Goal: Task Accomplishment & Management: Complete application form

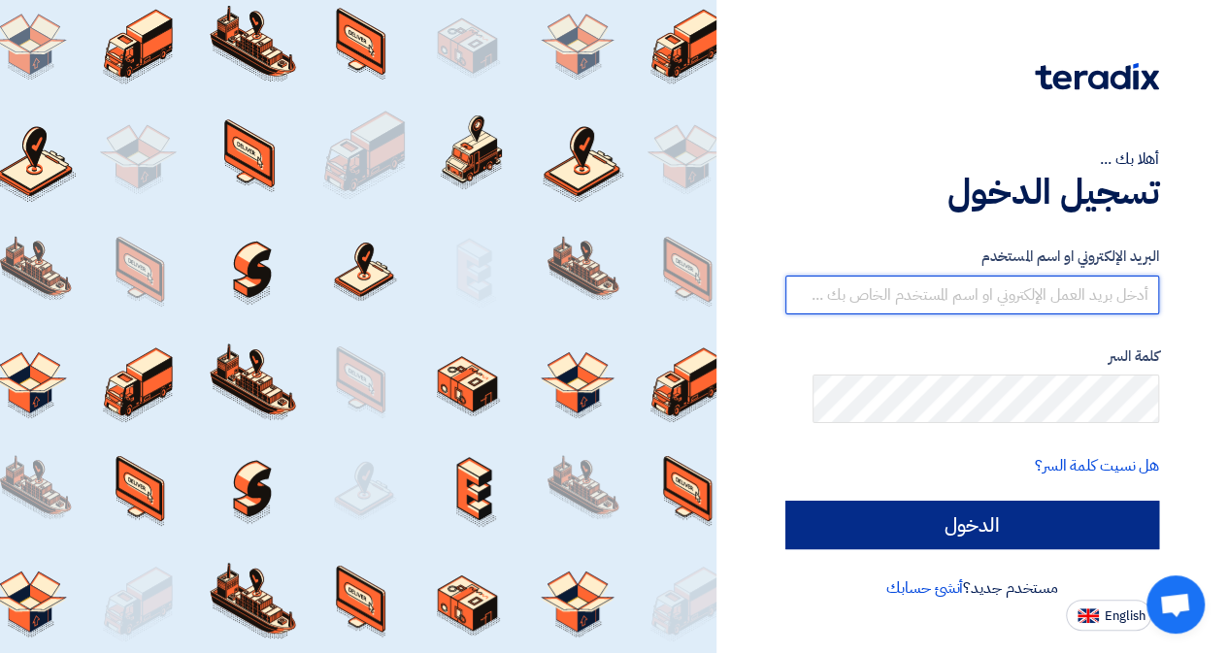
type input "[PERSON_NAME][EMAIL_ADDRESS][PERSON_NAME][DOMAIN_NAME]"
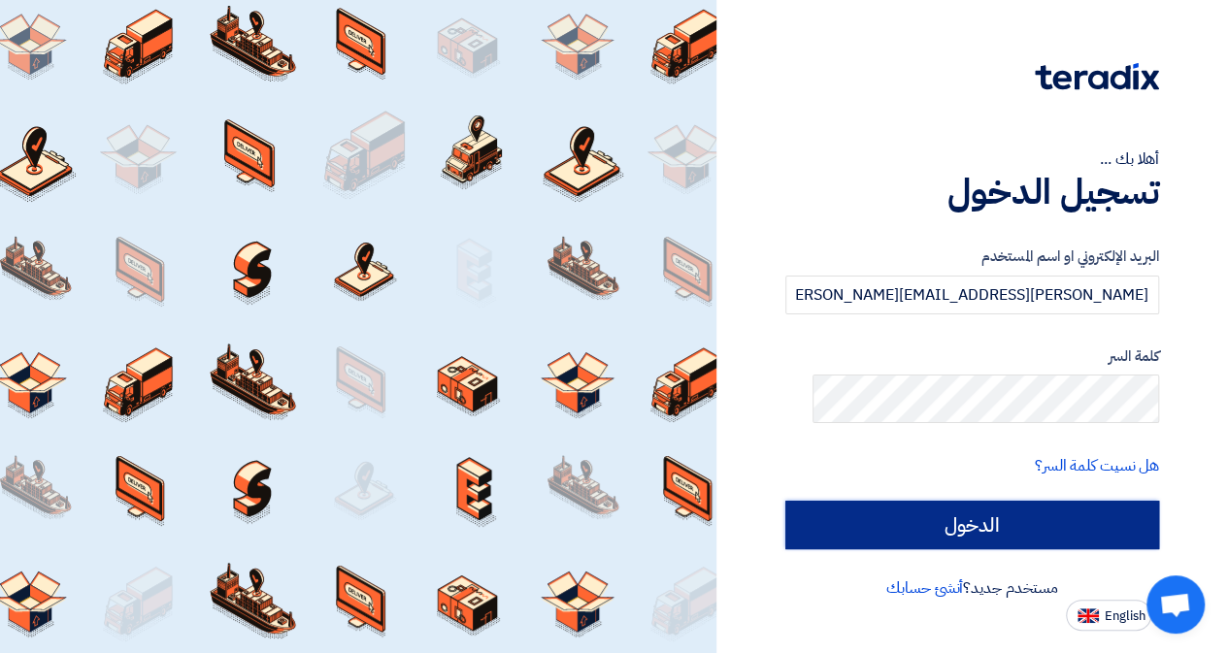
click at [1055, 549] on input "الدخول" at bounding box center [972, 525] width 374 height 49
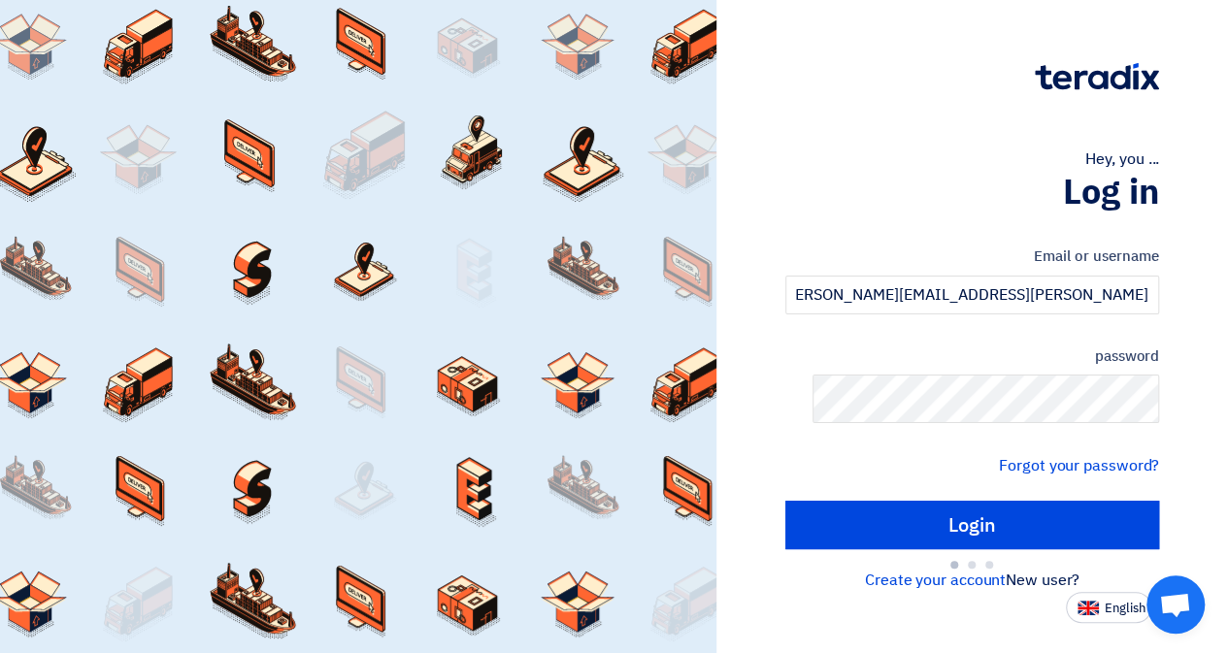
type input "Sign in"
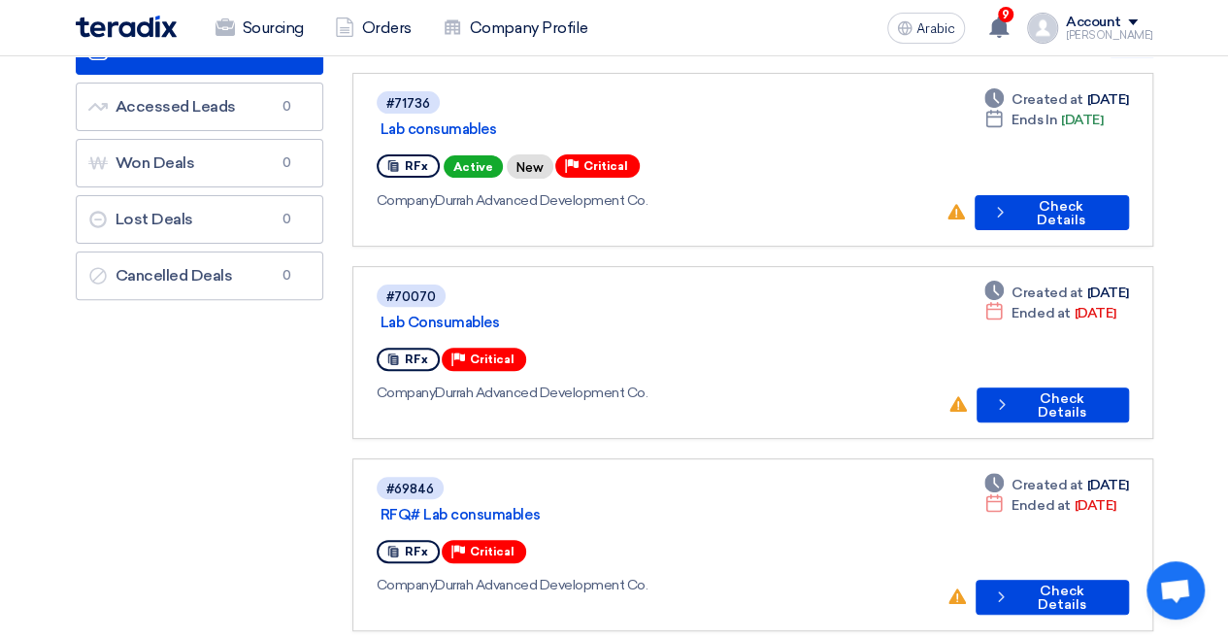
scroll to position [194, 0]
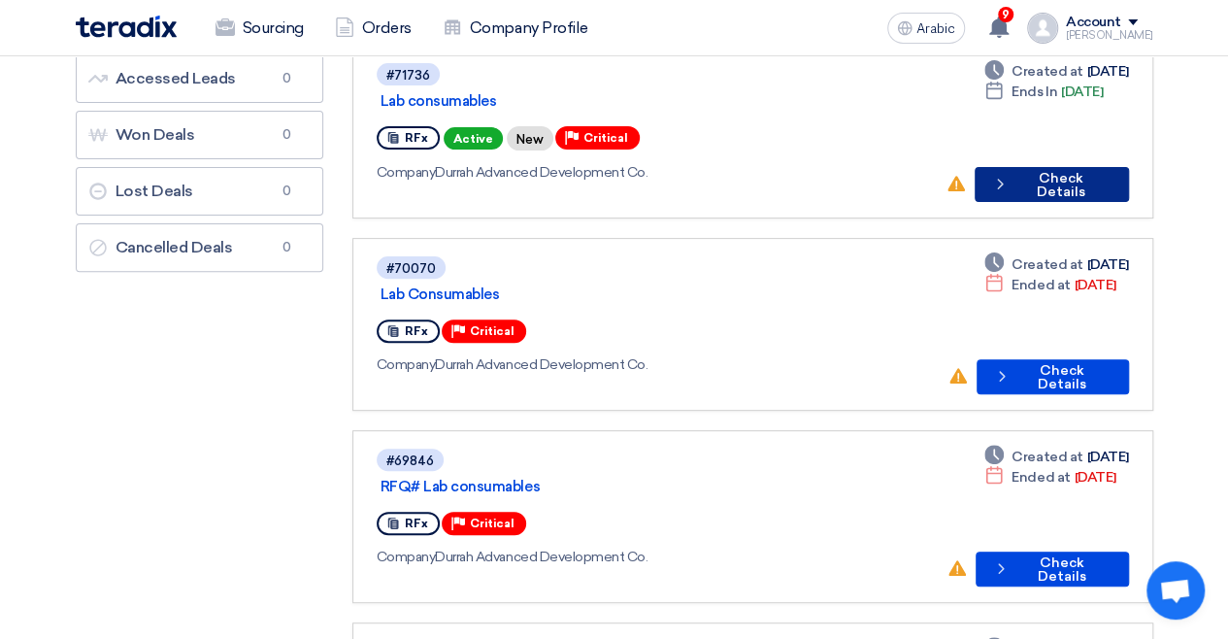
click at [1085, 200] on font "Check Details" at bounding box center [1061, 185] width 49 height 30
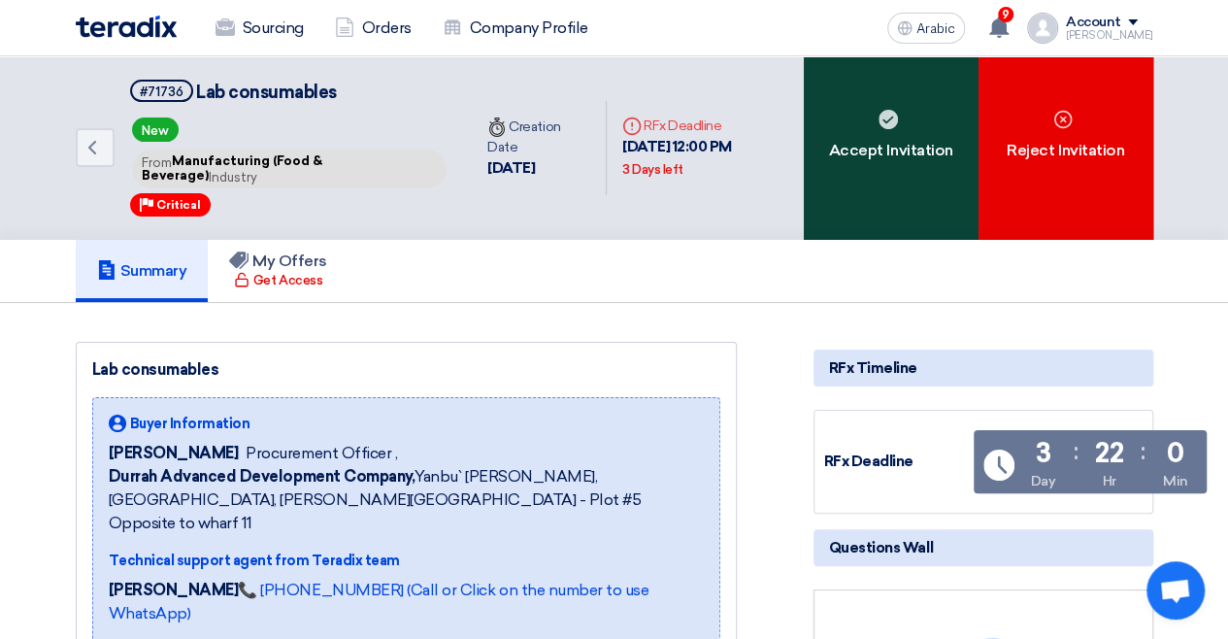
click at [933, 240] on div "Accept Invitation" at bounding box center [891, 147] width 175 height 183
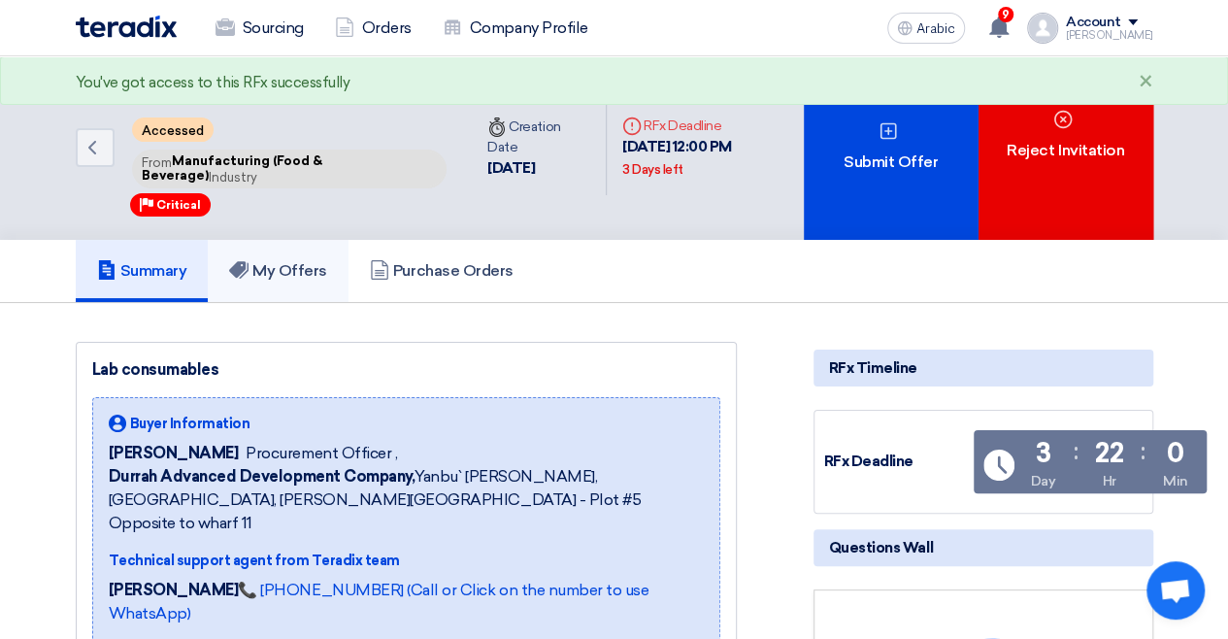
click at [310, 302] on link "My Offers" at bounding box center [278, 271] width 141 height 62
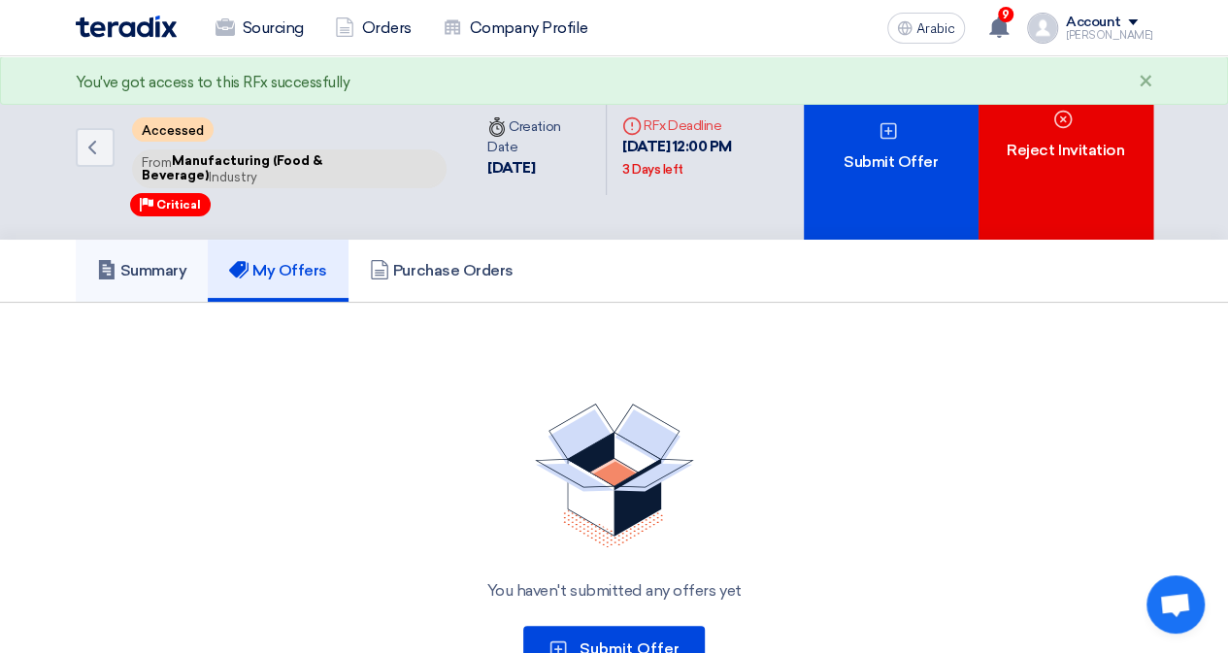
click at [120, 280] on font "Summary" at bounding box center [153, 270] width 67 height 18
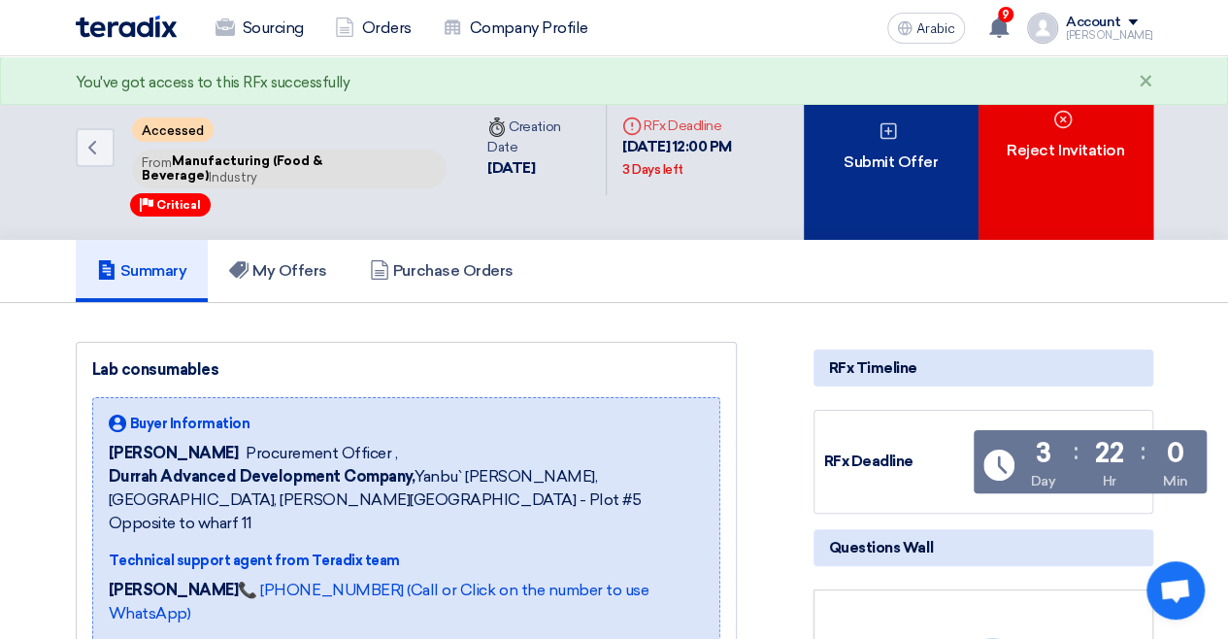
click at [896, 238] on div "Submit Offer" at bounding box center [891, 147] width 175 height 183
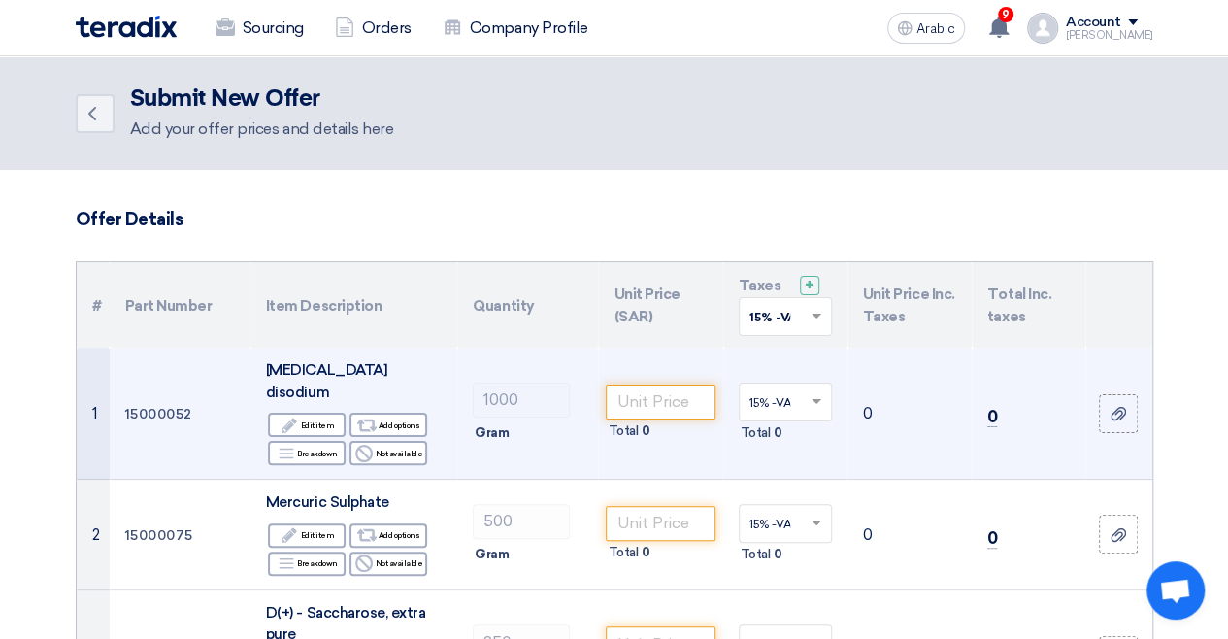
drag, startPoint x: 236, startPoint y: 457, endPoint x: 337, endPoint y: 490, distance: 106.2
click at [333, 480] on td "[MEDICAL_DATA] disodium Edit Edit item Alternative Add options Breakdown Breakd…" at bounding box center [353, 414] width 207 height 132
click at [363, 403] on div "[MEDICAL_DATA] disodium" at bounding box center [354, 381] width 176 height 44
drag, startPoint x: 359, startPoint y: 492, endPoint x: 346, endPoint y: 493, distance: 13.6
click at [352, 403] on div "[MEDICAL_DATA] disodium" at bounding box center [354, 381] width 176 height 44
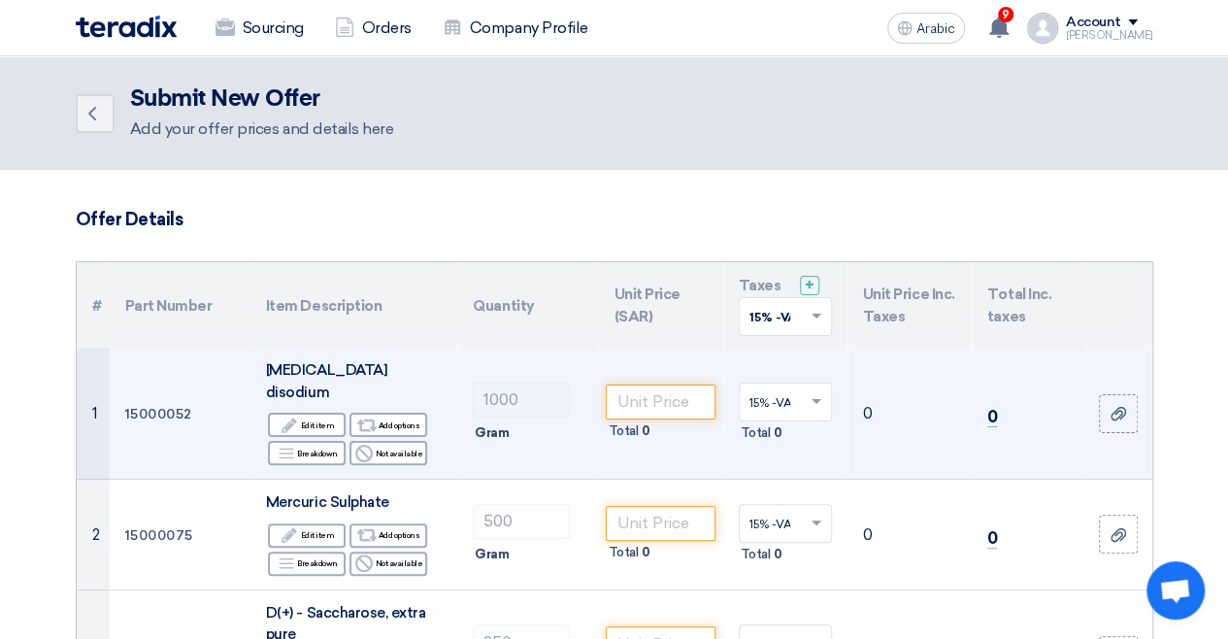
click at [337, 401] on font "[MEDICAL_DATA] disodium" at bounding box center [326, 381] width 121 height 40
click at [332, 401] on font "[MEDICAL_DATA] disodium" at bounding box center [326, 381] width 121 height 40
drag, startPoint x: 327, startPoint y: 496, endPoint x: 234, endPoint y: 469, distance: 97.1
click at [250, 469] on td "[MEDICAL_DATA] disodium Edit Edit item Alternative Add options Breakdown Breakd…" at bounding box center [353, 414] width 207 height 132
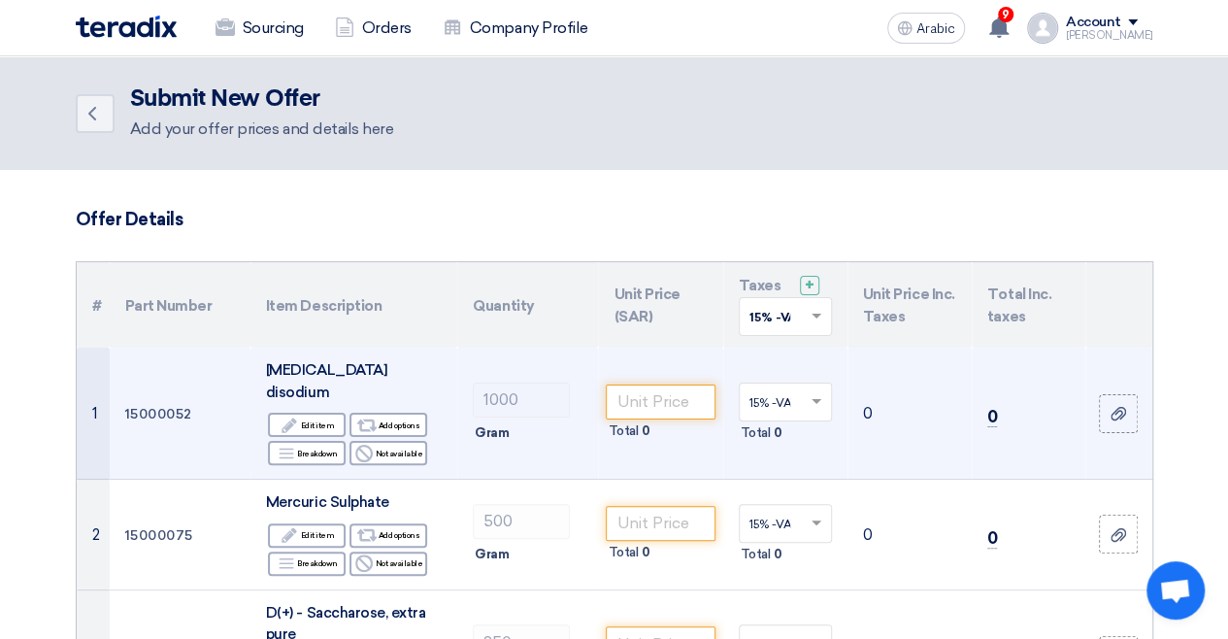
drag, startPoint x: 349, startPoint y: 491, endPoint x: 239, endPoint y: 465, distance: 113.7
click at [266, 401] on font "[MEDICAL_DATA] disodium" at bounding box center [326, 381] width 121 height 40
copy font "[MEDICAL_DATA] disodium"
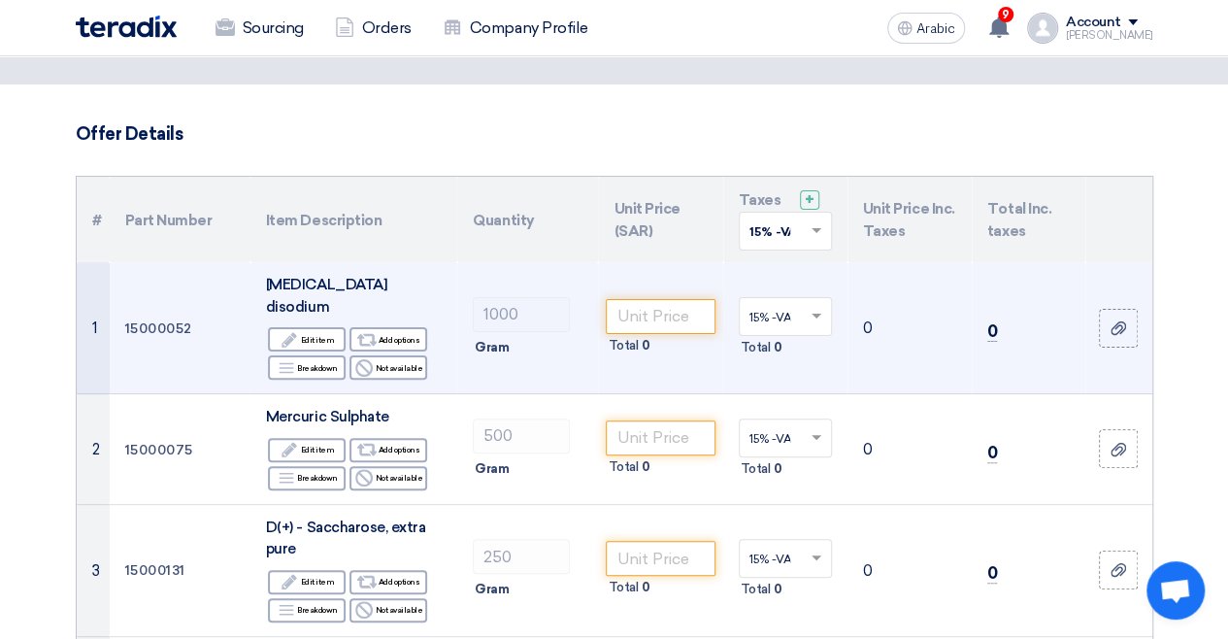
scroll to position [194, 0]
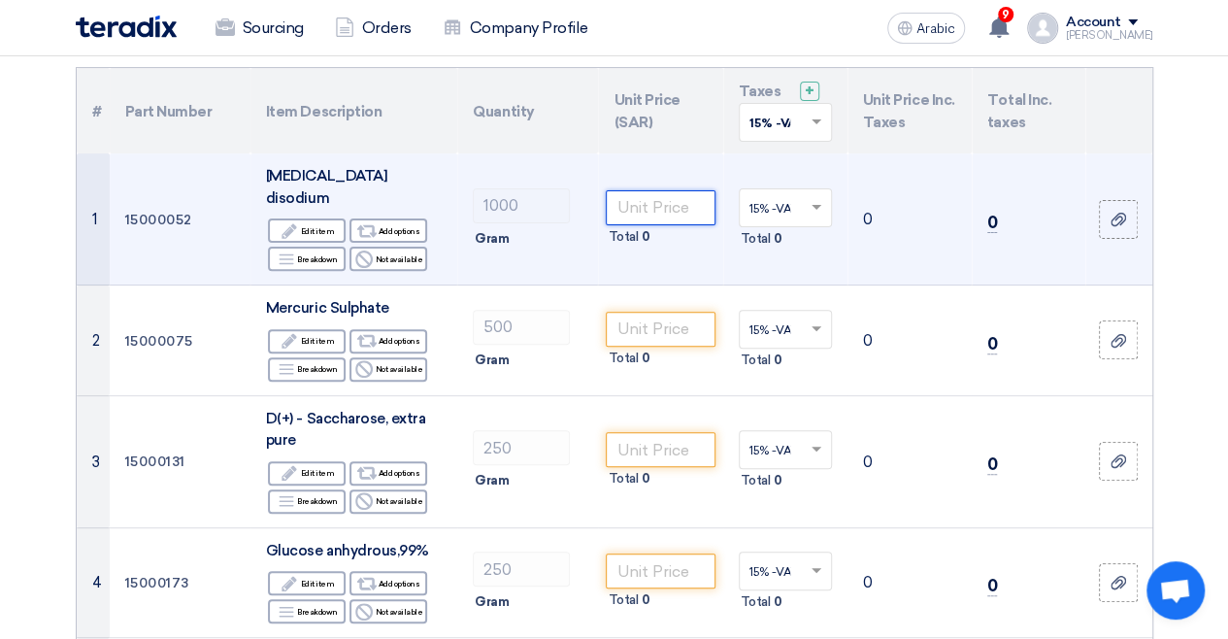
click at [714, 225] on input "number" at bounding box center [660, 207] width 109 height 35
type input "200"
click at [722, 285] on td "200 Total 0" at bounding box center [660, 219] width 124 height 132
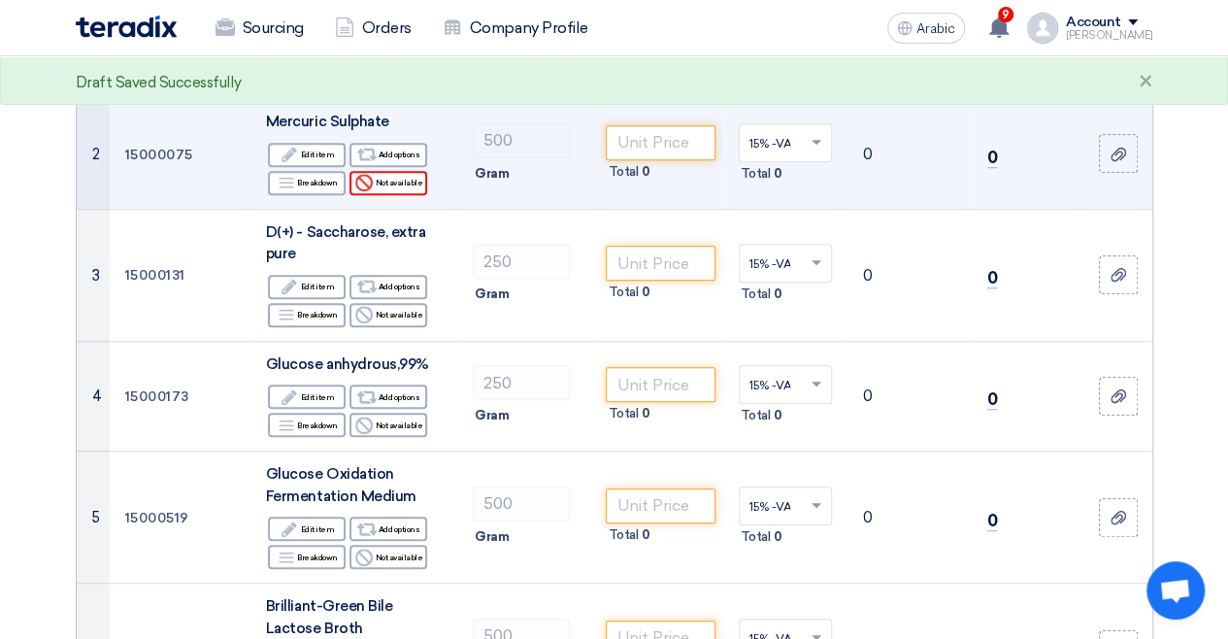
scroll to position [388, 0]
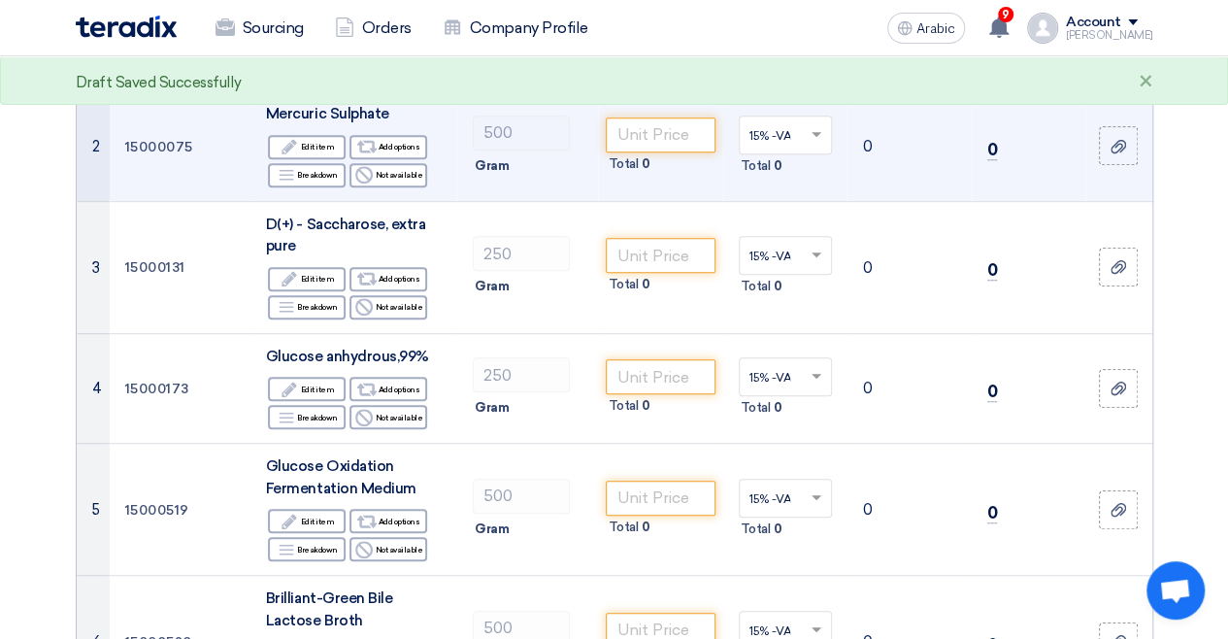
click at [396, 125] on div "Mercuric Sulphate" at bounding box center [354, 114] width 176 height 22
click at [381, 125] on div "Mercuric Sulphate" at bounding box center [354, 114] width 176 height 22
drag, startPoint x: 348, startPoint y: 242, endPoint x: 243, endPoint y: 242, distance: 104.8
click at [266, 122] on font "Mercuric Sulphate" at bounding box center [327, 113] width 123 height 17
drag, startPoint x: 404, startPoint y: 237, endPoint x: 237, endPoint y: 234, distance: 167.0
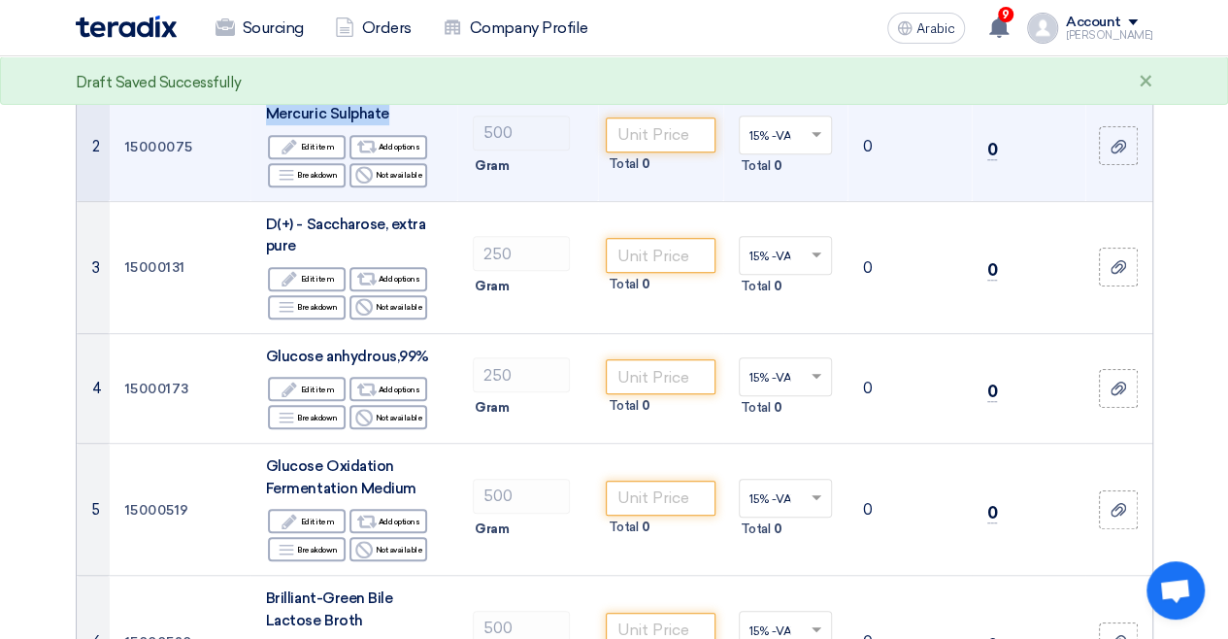
click at [250, 202] on td "Mercuric Sulphate Edit Edit item Alternative Add options Breakdown Breakdown Re…" at bounding box center [353, 146] width 207 height 111
copy font "Mercuric Sulphate"
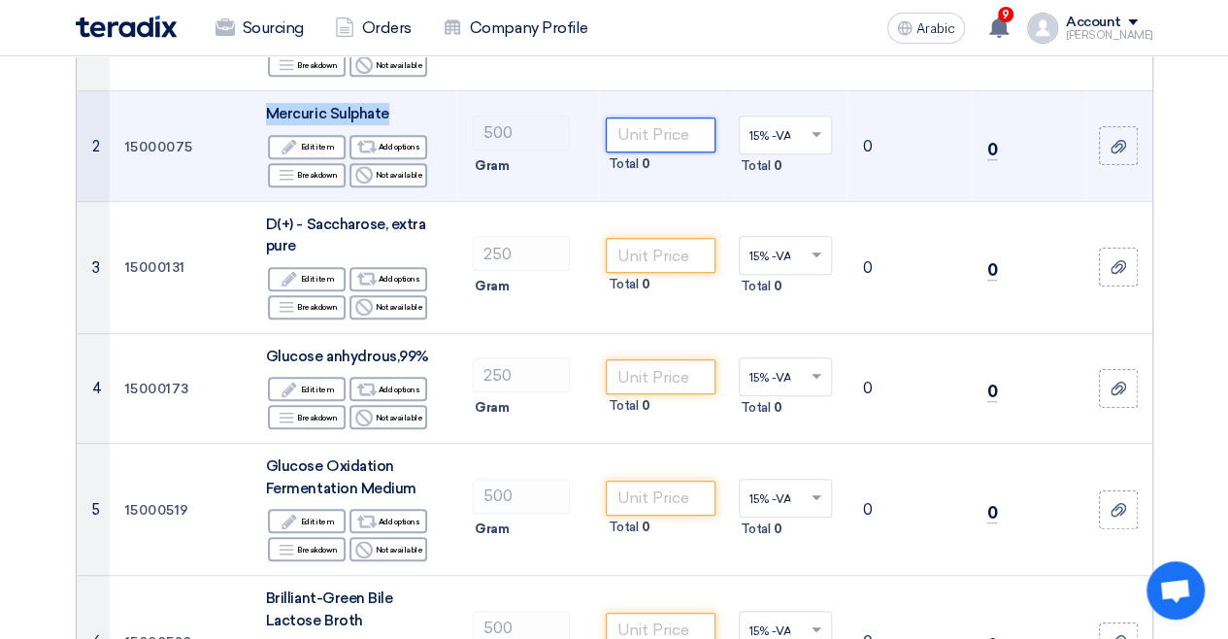
click at [714, 152] on input "number" at bounding box center [660, 134] width 109 height 35
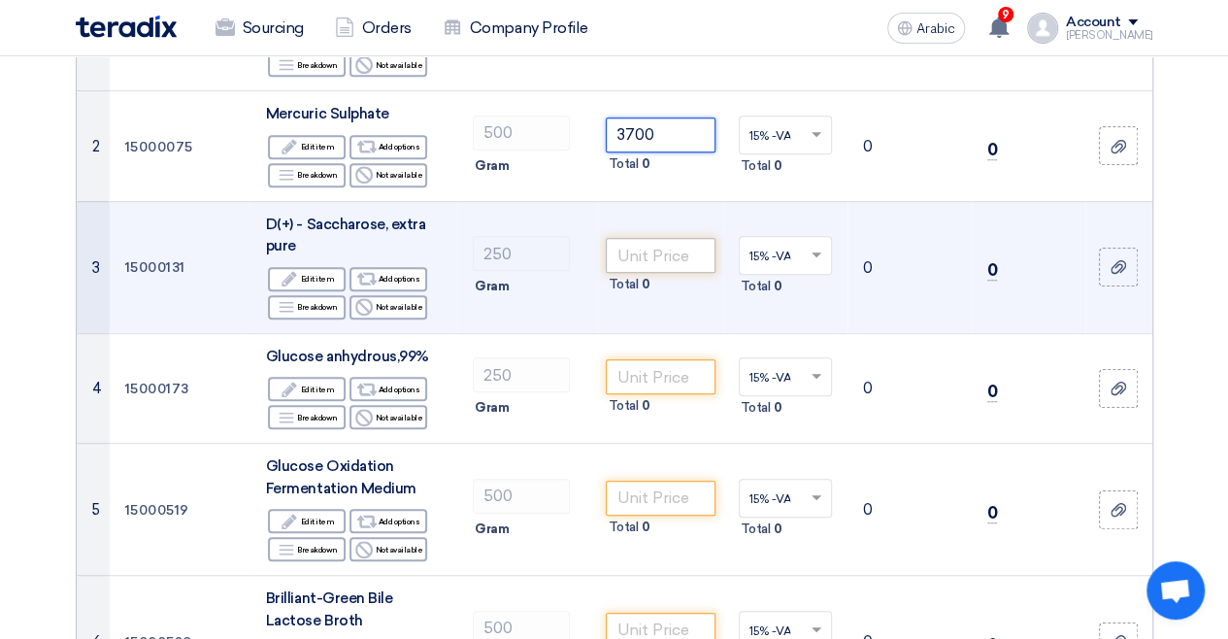
type input "3700"
click at [676, 273] on input "number" at bounding box center [660, 255] width 109 height 35
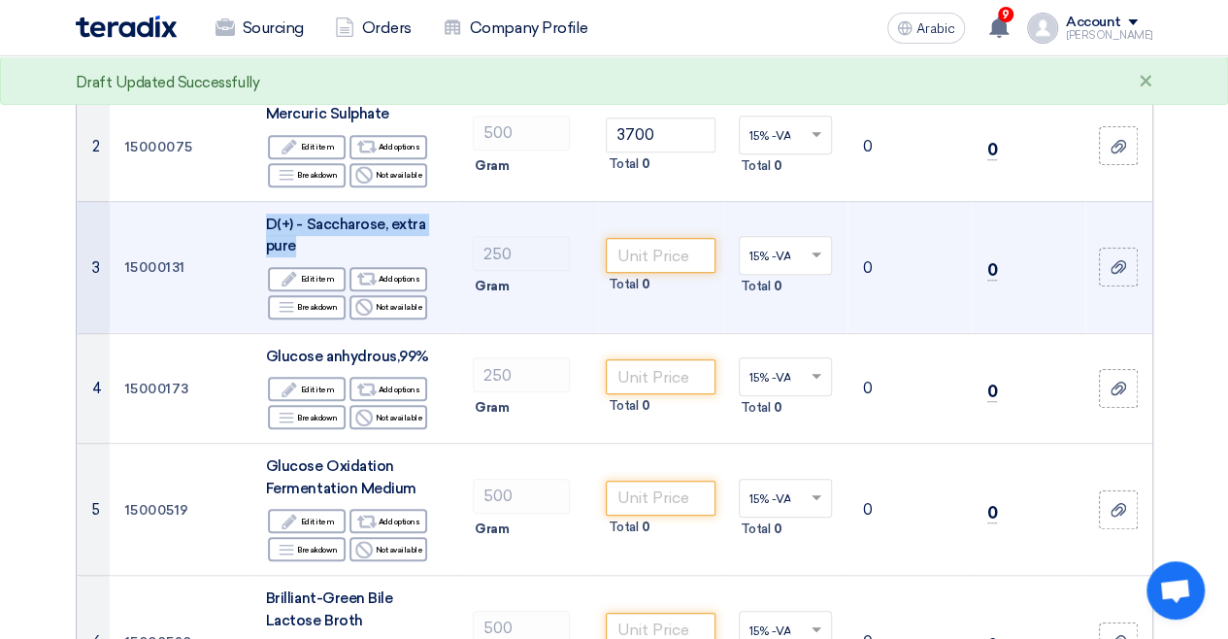
drag, startPoint x: 242, startPoint y: 376, endPoint x: 278, endPoint y: 402, distance: 44.5
click at [278, 257] on div "D(+) - Saccharose, extra pure" at bounding box center [354, 236] width 176 height 44
copy font "D(+) - Saccharose, extra pure"
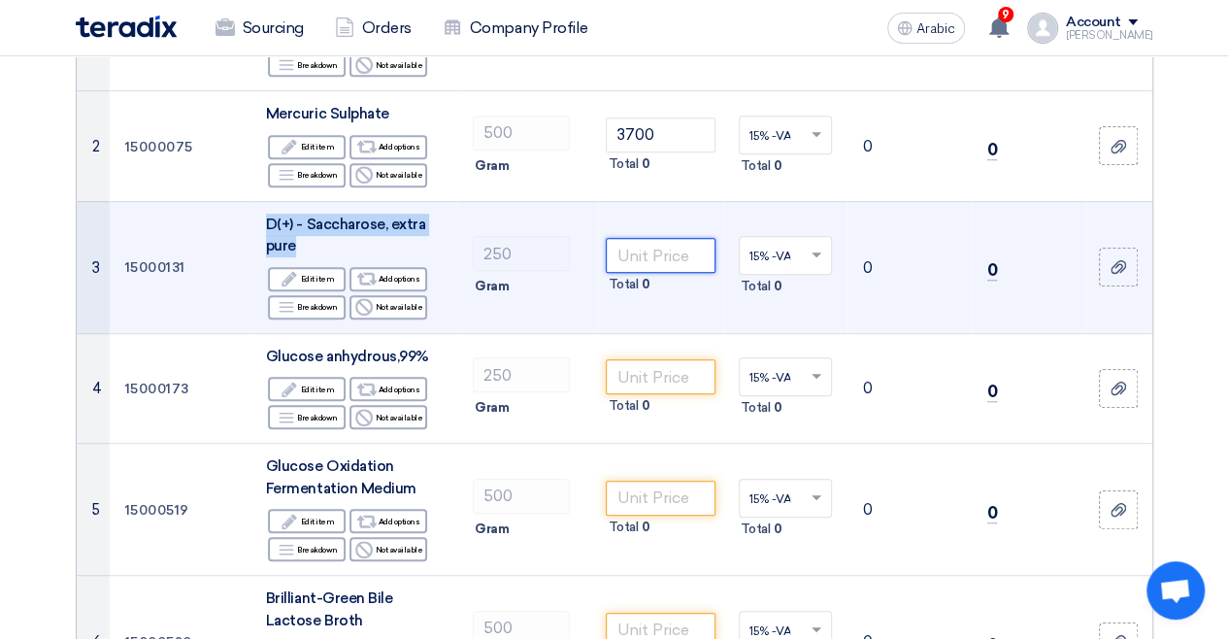
click at [714, 273] on input "number" at bounding box center [660, 255] width 109 height 35
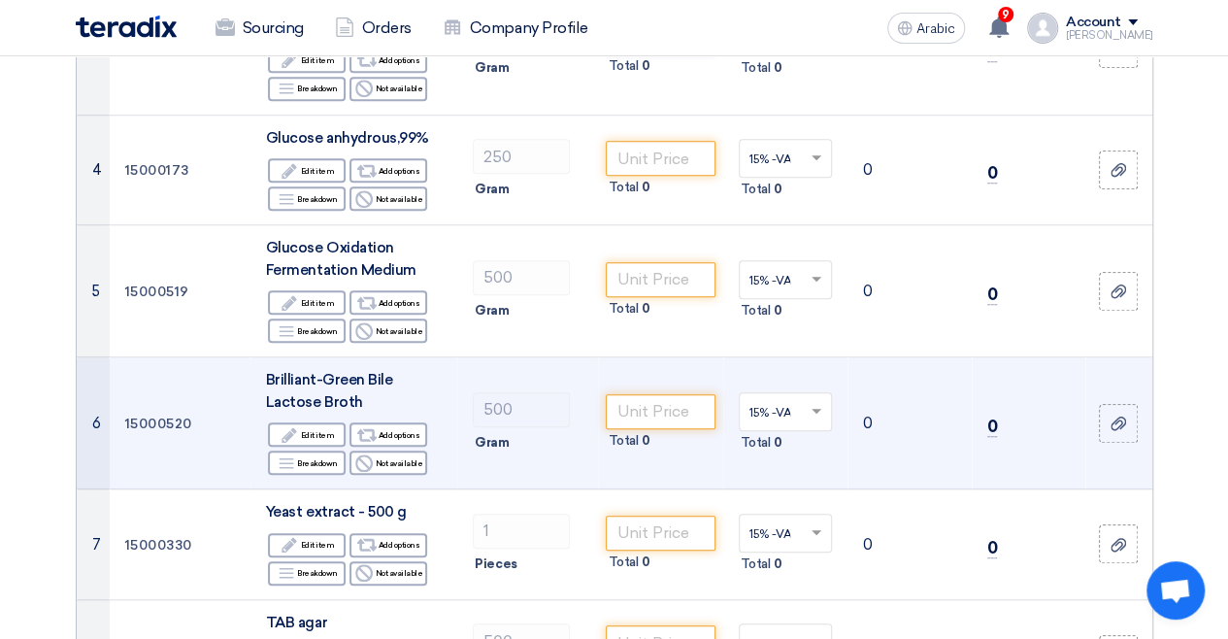
scroll to position [680, 0]
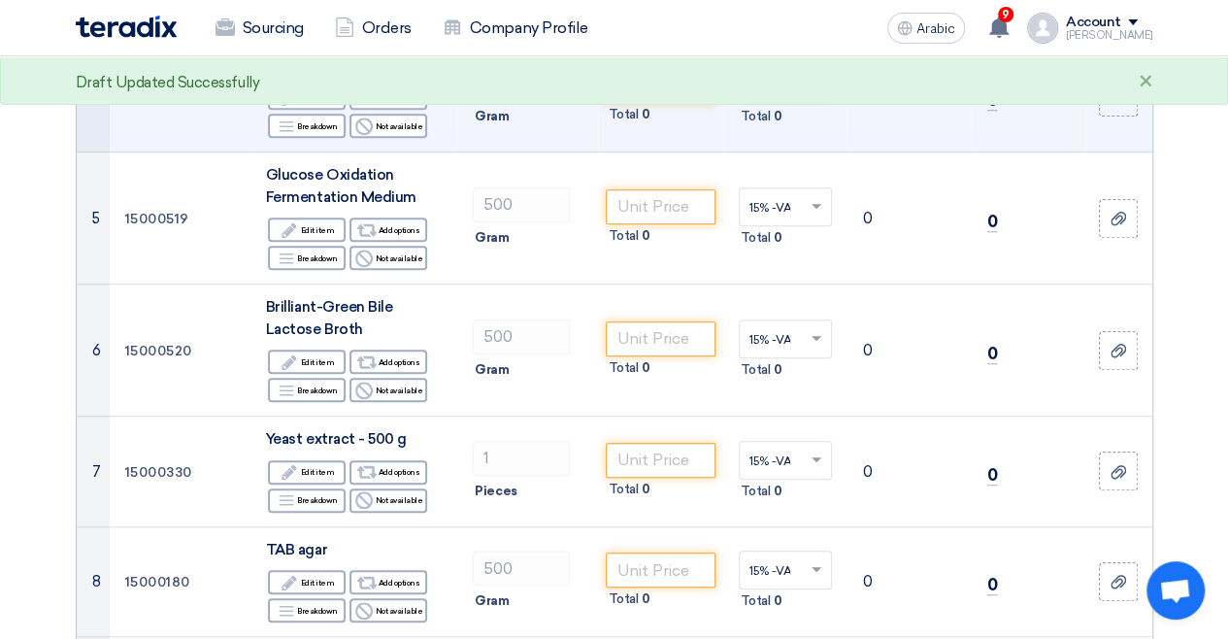
type input "178"
drag, startPoint x: 219, startPoint y: 248, endPoint x: 431, endPoint y: 247, distance: 211.6
click at [431, 152] on td "Glucose anhydrous,99% Edit Edit item Alternative Add options Breakdown Breakdow…" at bounding box center [353, 97] width 207 height 111
click at [429, 74] on font "Glucose anhydrous,99%" at bounding box center [347, 64] width 163 height 17
drag, startPoint x: 397, startPoint y: 249, endPoint x: 237, endPoint y: 249, distance: 160.2
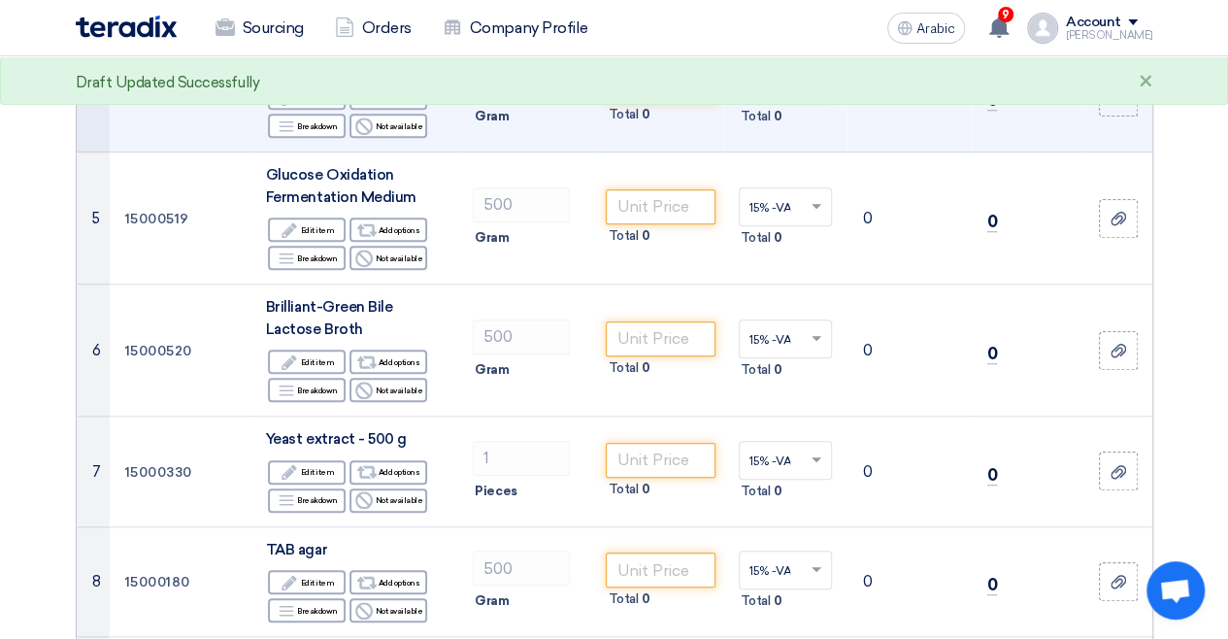
click at [250, 152] on td "Glucose anhydrous,99% Edit Edit item Alternative Add options Breakdown Breakdow…" at bounding box center [353, 97] width 207 height 111
copy font "Glucose anhydrous"
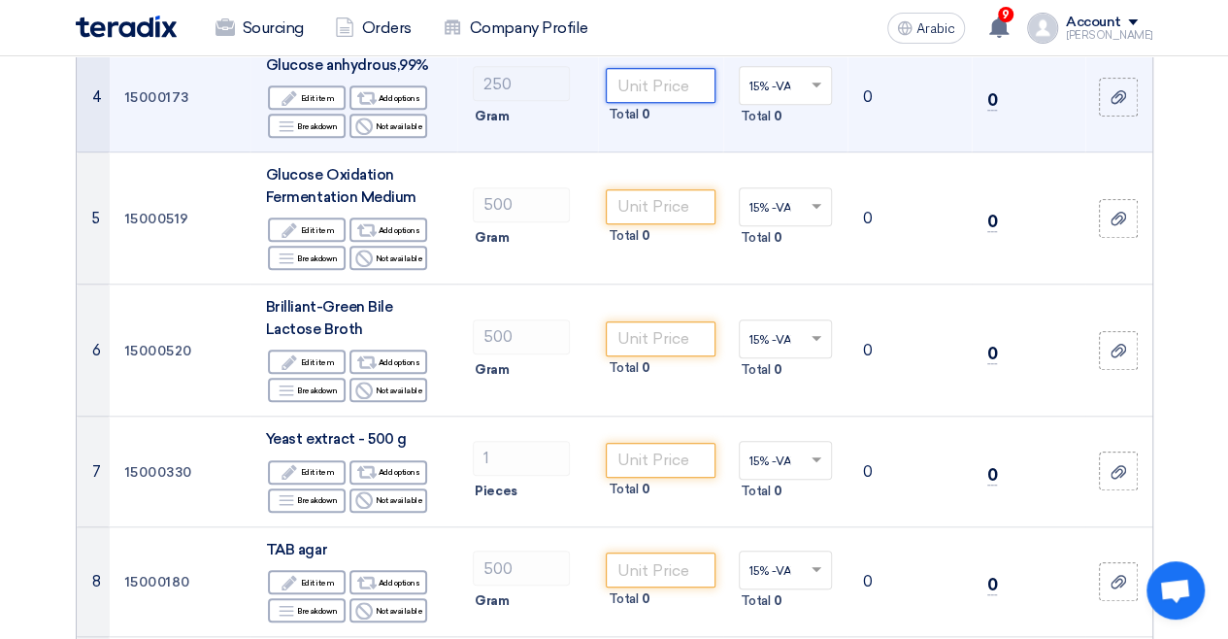
click at [693, 103] on input "number" at bounding box center [660, 85] width 109 height 35
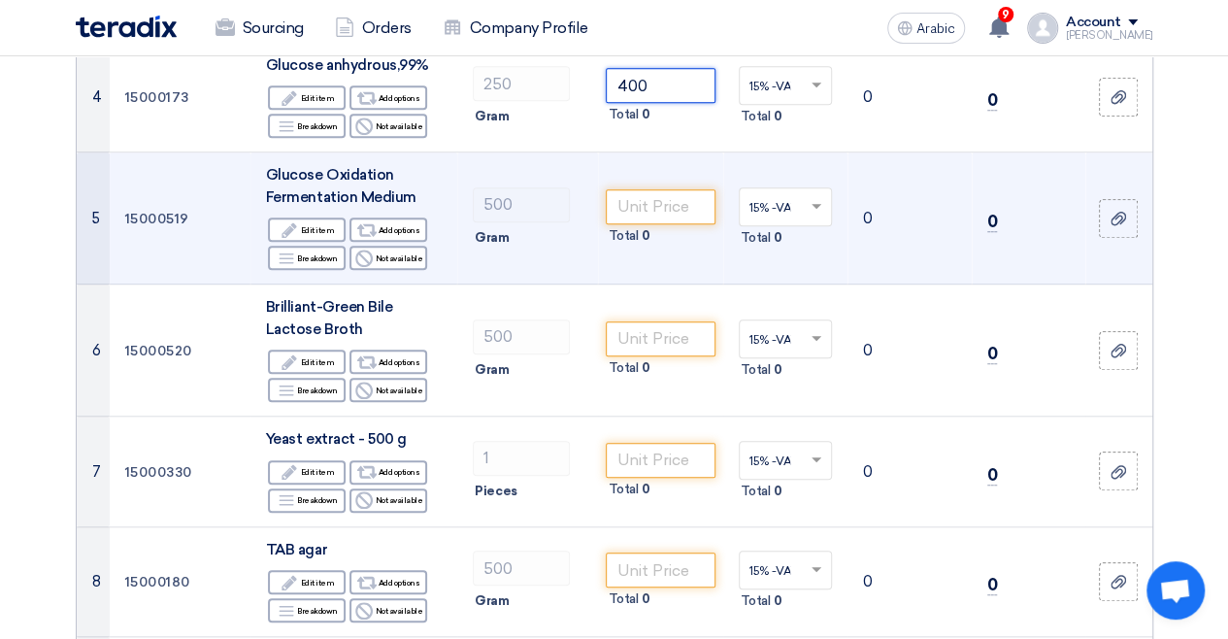
type input "400"
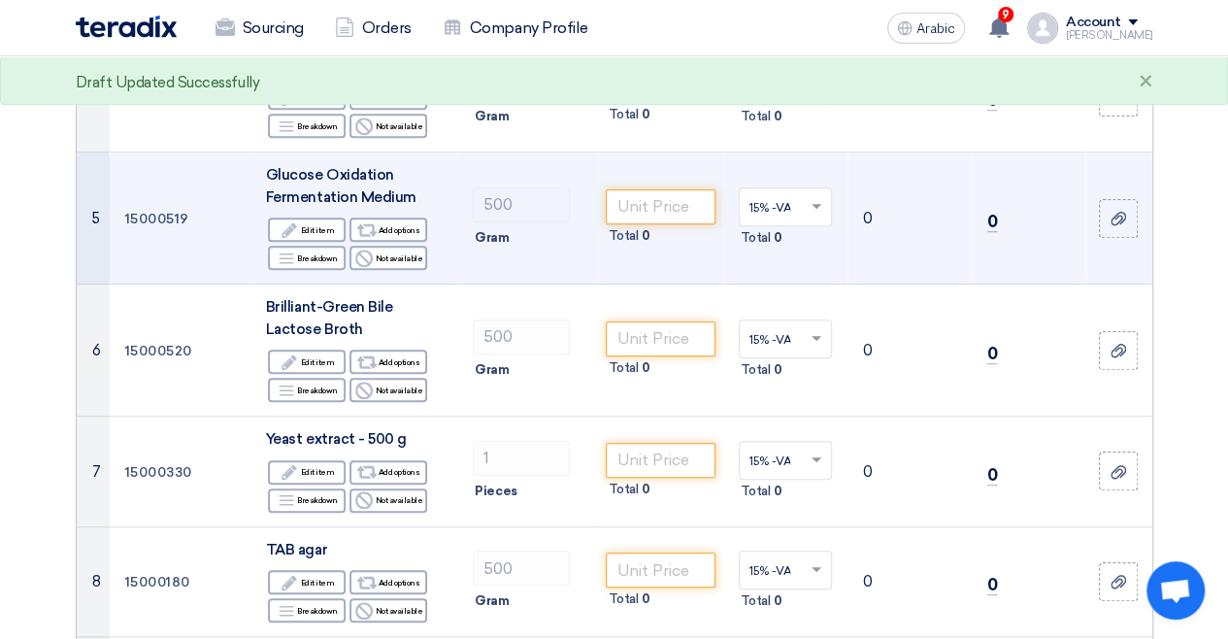
click at [541, 249] on div "Gram" at bounding box center [528, 237] width 110 height 23
click at [250, 284] on td "Glucose Oxidation Fermentation Medium Edit Edit item Alternative Add options Br…" at bounding box center [353, 218] width 207 height 132
drag, startPoint x: 291, startPoint y: 388, endPoint x: 435, endPoint y: 415, distance: 146.2
click at [435, 208] on div "Glucose Oxidation Fermentation Medium" at bounding box center [354, 186] width 176 height 44
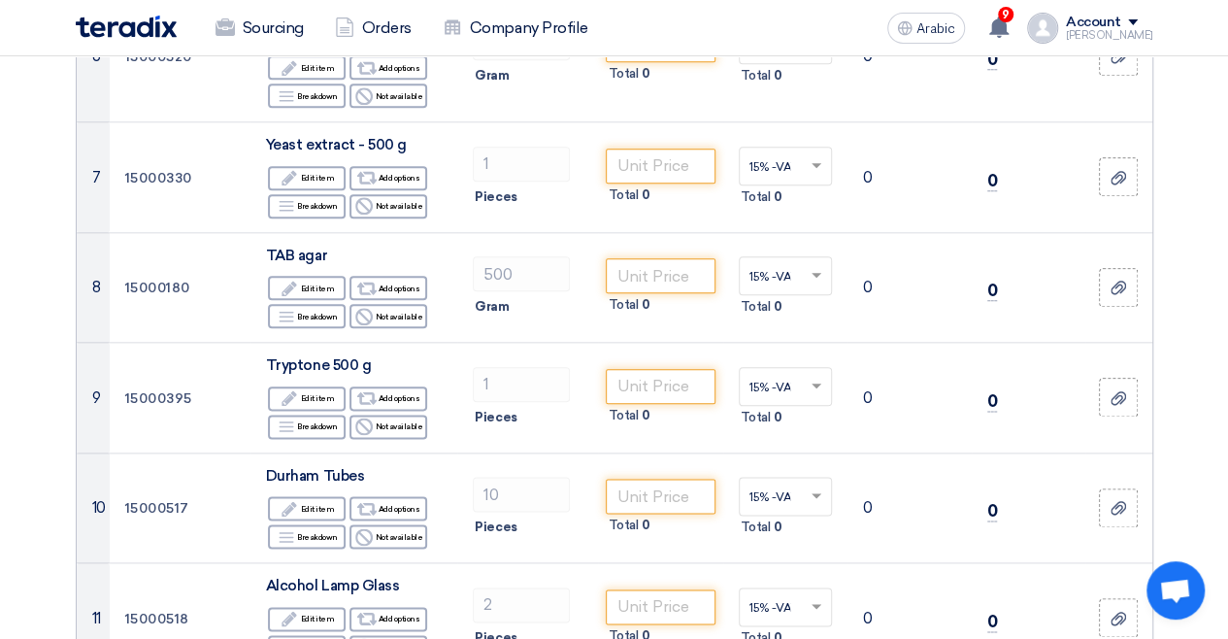
scroll to position [777, 0]
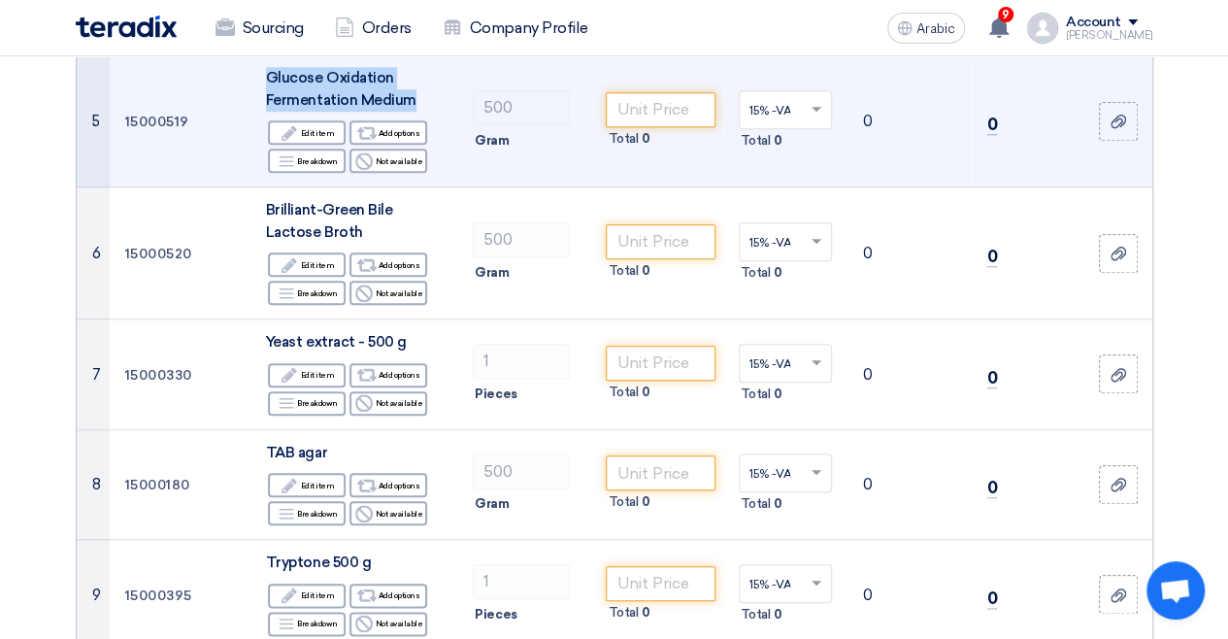
copy font "Glucose Oxidation Fermentation Medium"
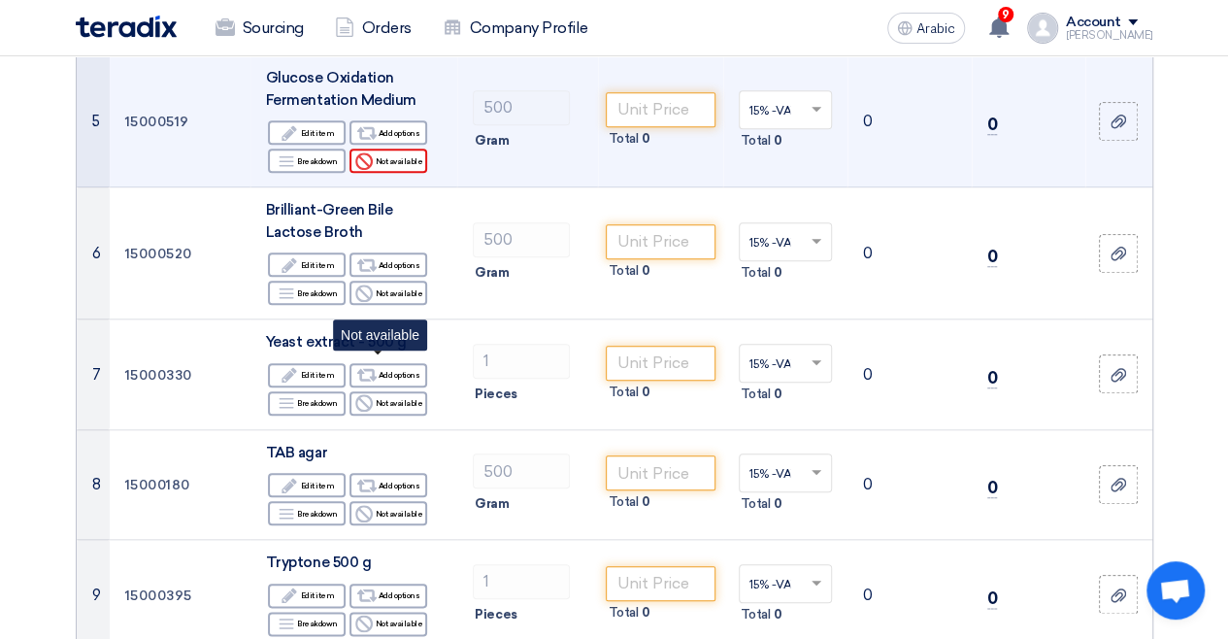
click at [385, 166] on font "Not available" at bounding box center [399, 161] width 48 height 10
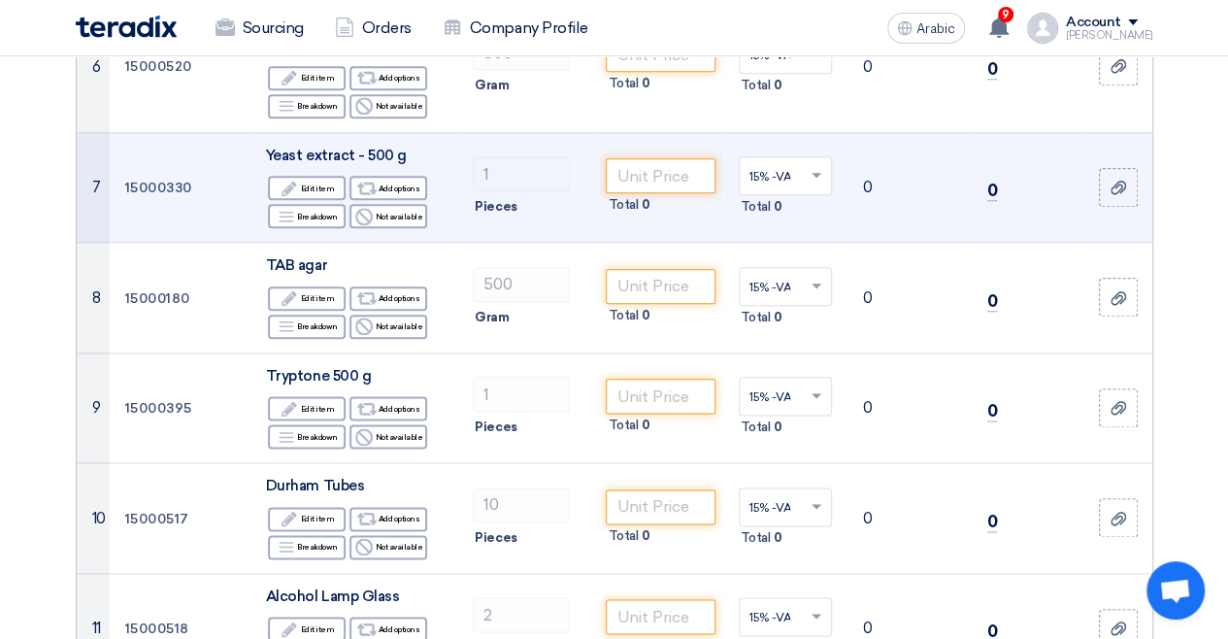
scroll to position [1068, 0]
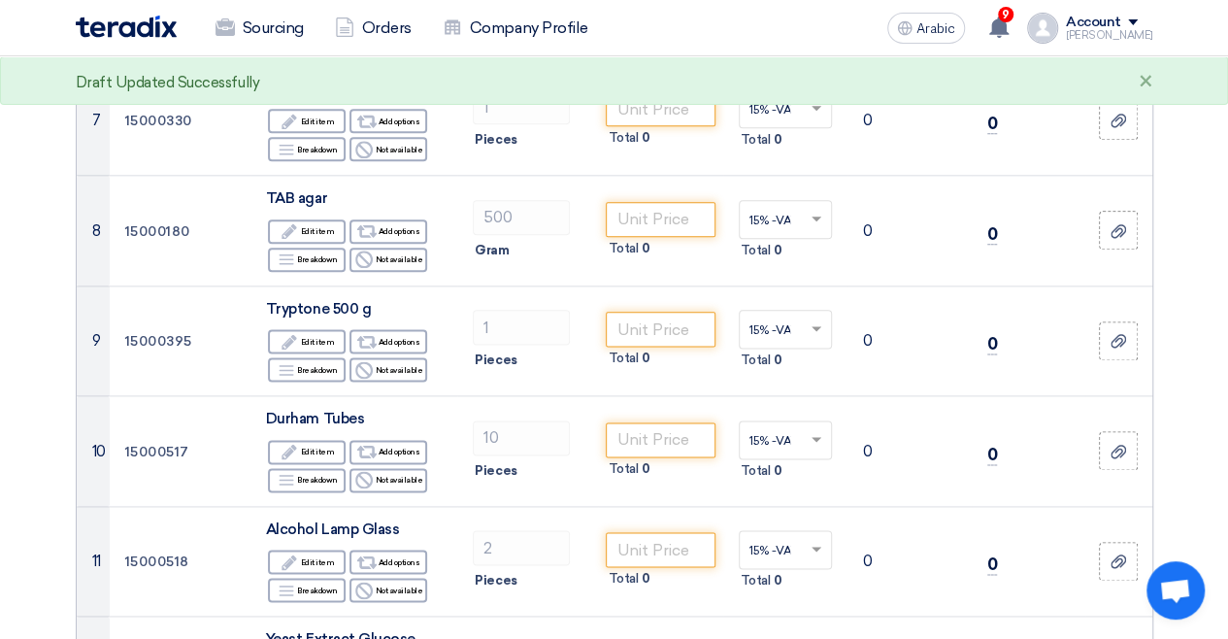
drag, startPoint x: 356, startPoint y: 240, endPoint x: 229, endPoint y: 210, distance: 130.7
copy font "Brilliant-Green Bile Lactose Broth"
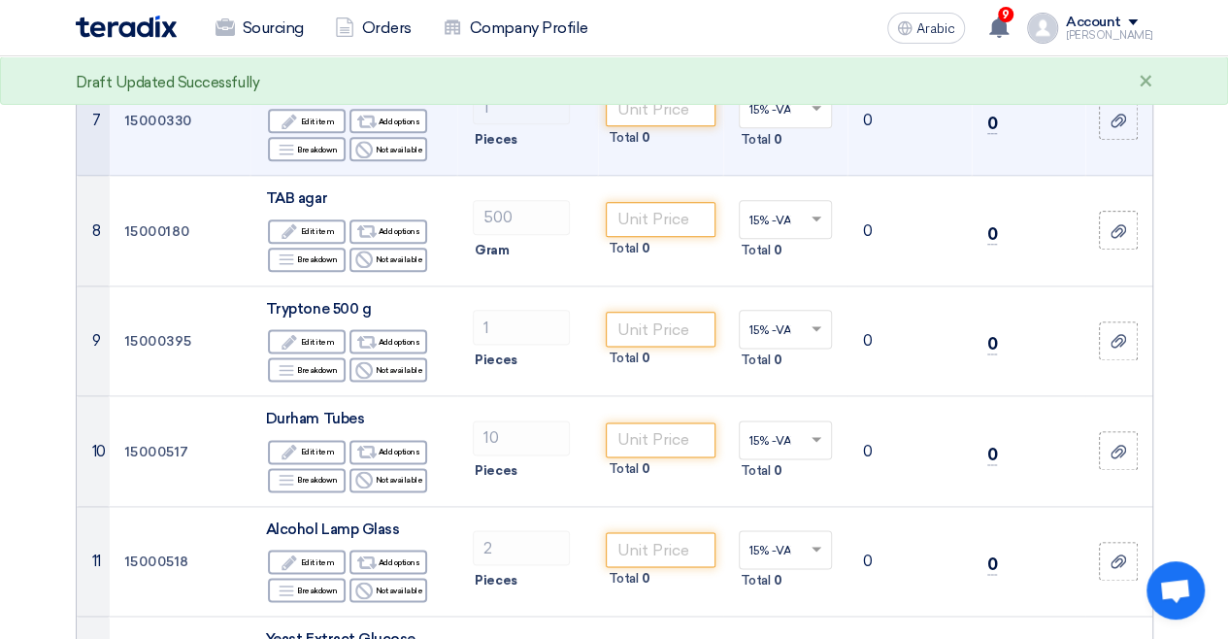
type input "1700"
drag, startPoint x: 226, startPoint y: 370, endPoint x: 343, endPoint y: 377, distance: 116.7
click at [342, 176] on td "Yeast extract - 500 g Edit Edit item Alternative Add options Breakdown Breakdow…" at bounding box center [353, 120] width 207 height 111
click at [344, 97] on font "Yeast extract - 500 g" at bounding box center [336, 88] width 141 height 17
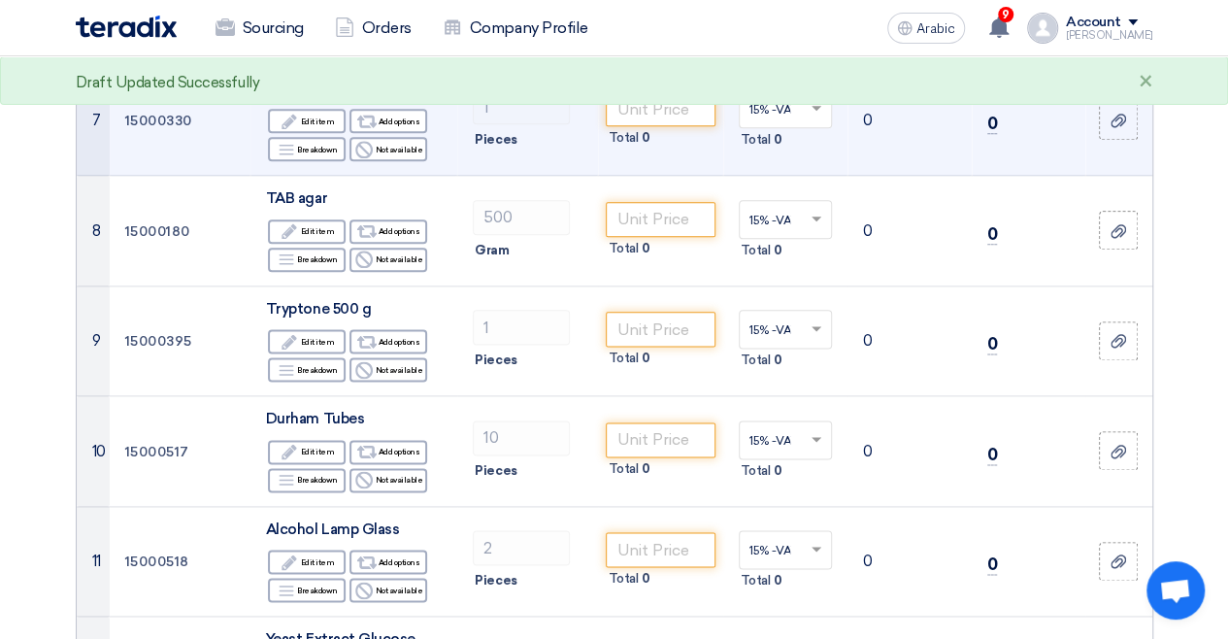
click at [344, 97] on font "Yeast extract - 500 g" at bounding box center [336, 88] width 141 height 17
drag, startPoint x: 344, startPoint y: 373, endPoint x: 234, endPoint y: 370, distance: 109.7
click at [250, 176] on td "Yeast extract - 500 g Edit Edit item Alternative Add options Breakdown Breakdow…" at bounding box center [353, 120] width 207 height 111
copy font "Yeast extract"
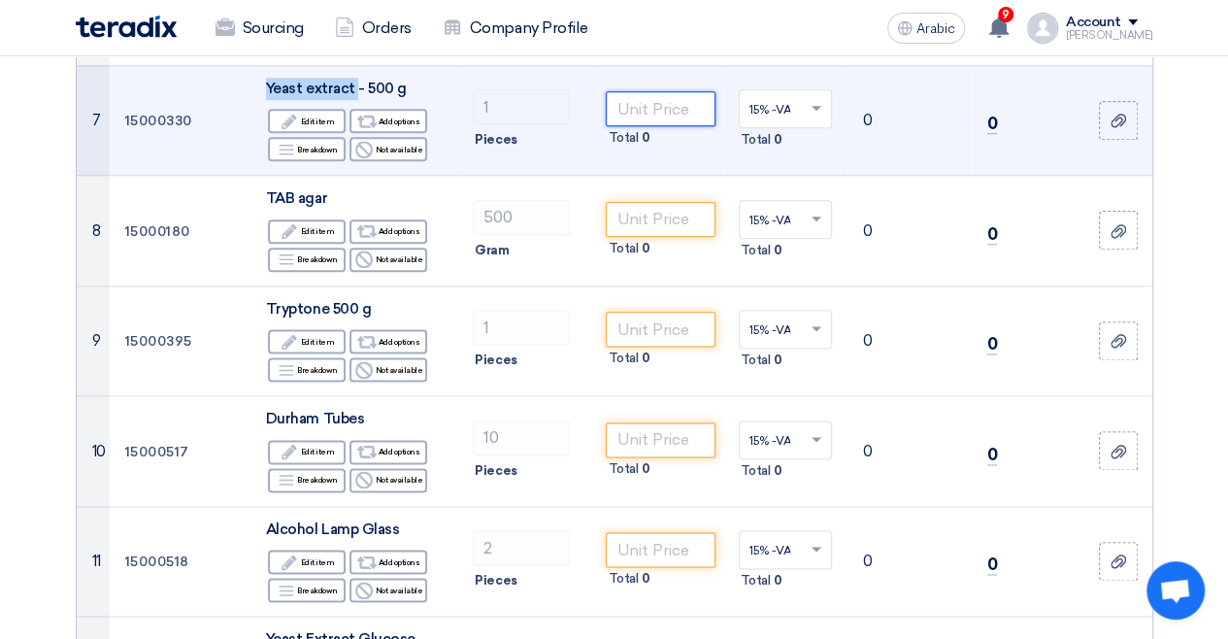
click at [696, 126] on input "number" at bounding box center [660, 108] width 109 height 35
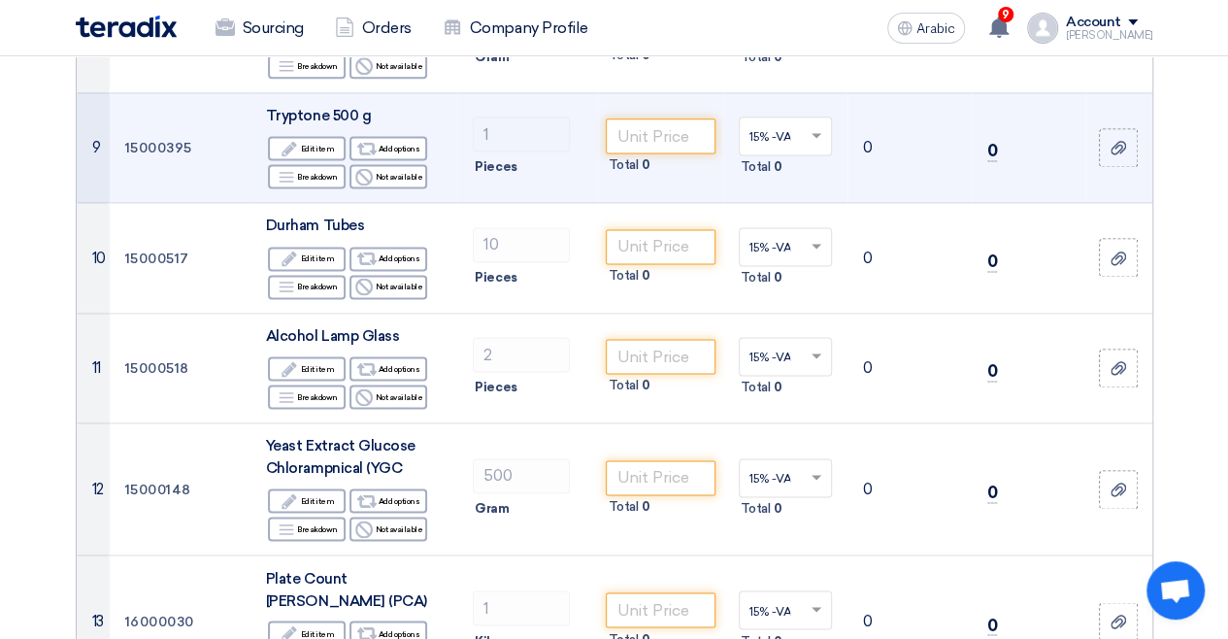
scroll to position [1262, 0]
type input "1500"
click at [590, 202] on td "1 Pieces" at bounding box center [527, 146] width 141 height 111
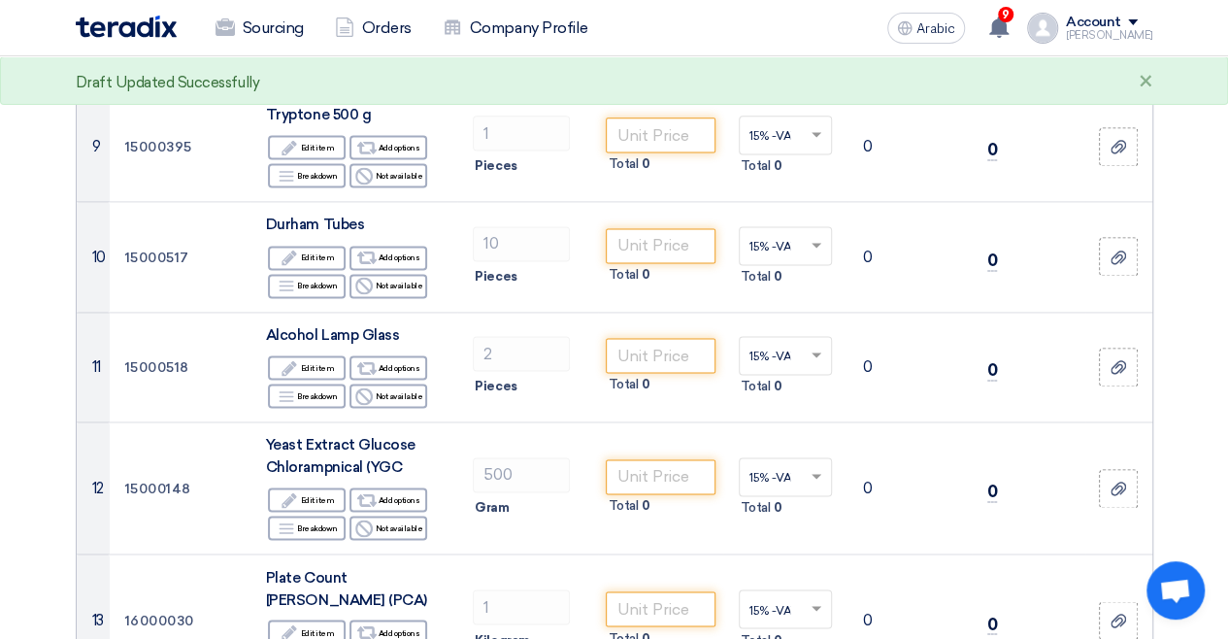
drag, startPoint x: 316, startPoint y: 319, endPoint x: 237, endPoint y: 319, distance: 79.6
click at [250, 92] on td "TAB agar Edit Edit item Alternative Add options Breakdown Breakdown Reject" at bounding box center [353, 37] width 207 height 111
copy font "TAB agar"
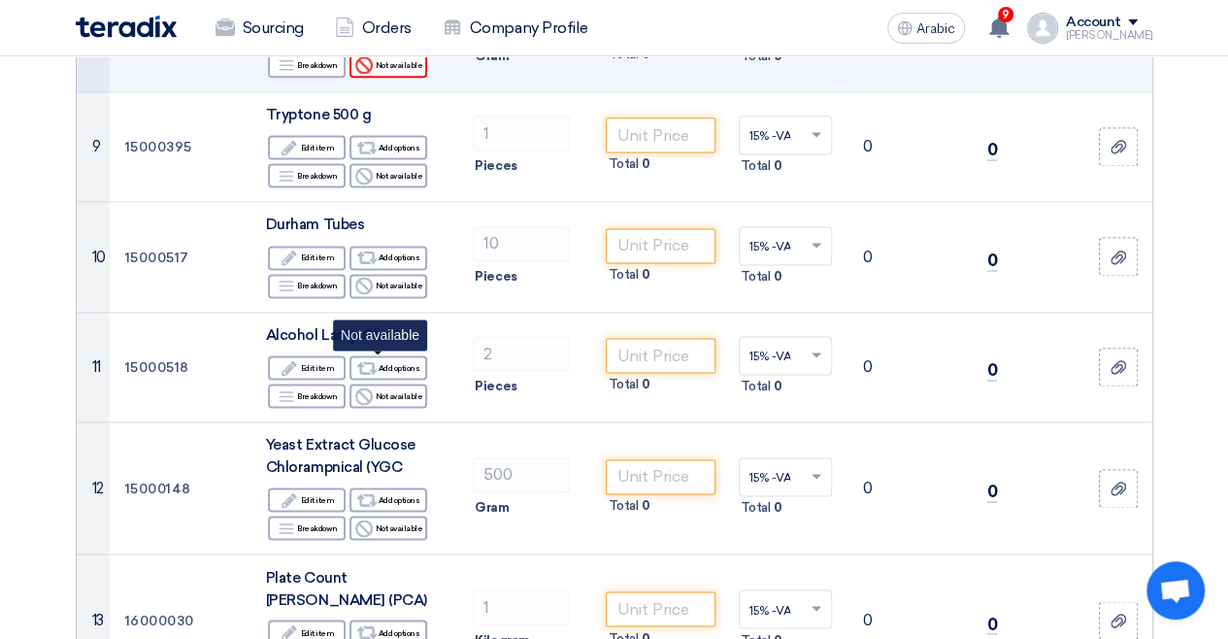
click at [395, 70] on font "Not available" at bounding box center [399, 65] width 48 height 10
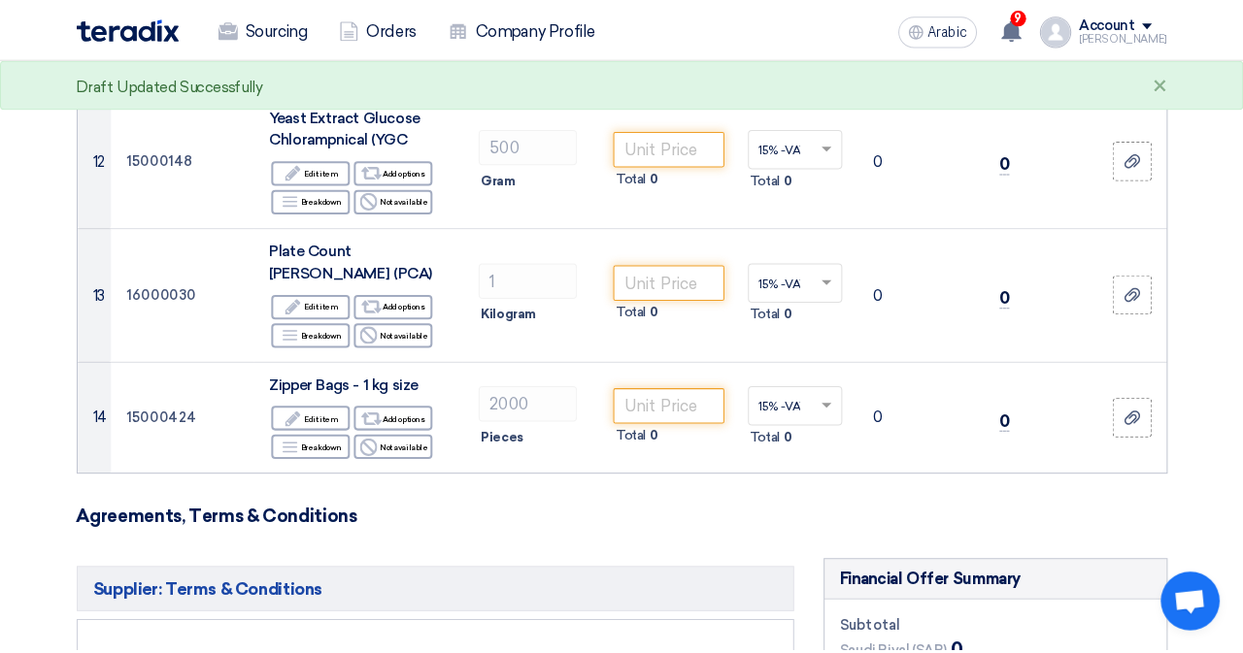
scroll to position [1650, 0]
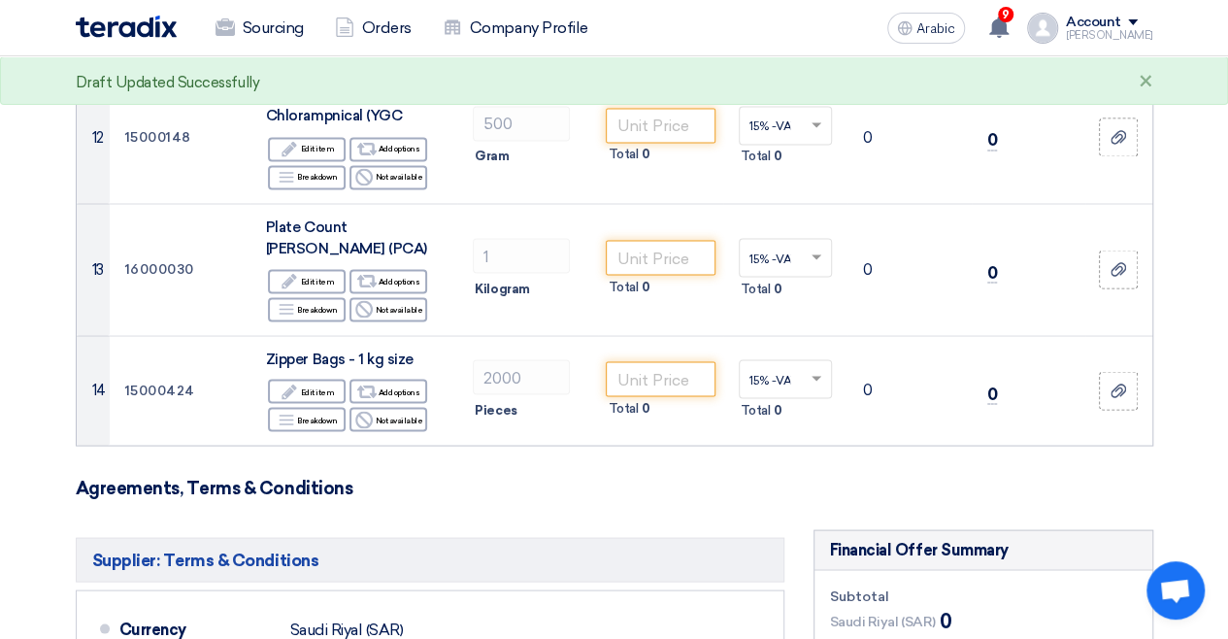
drag, startPoint x: 362, startPoint y: 248, endPoint x: 289, endPoint y: 244, distance: 72.9
drag, startPoint x: 276, startPoint y: 241, endPoint x: 233, endPoint y: 237, distance: 42.9
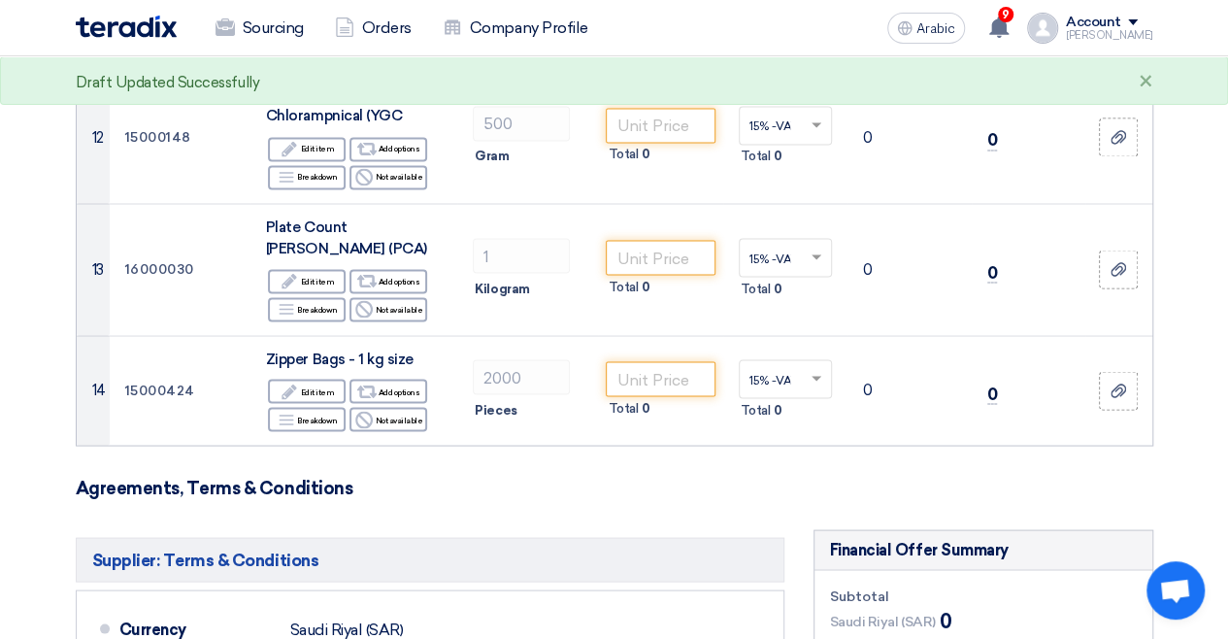
drag, startPoint x: 233, startPoint y: 237, endPoint x: 330, endPoint y: 244, distance: 97.3
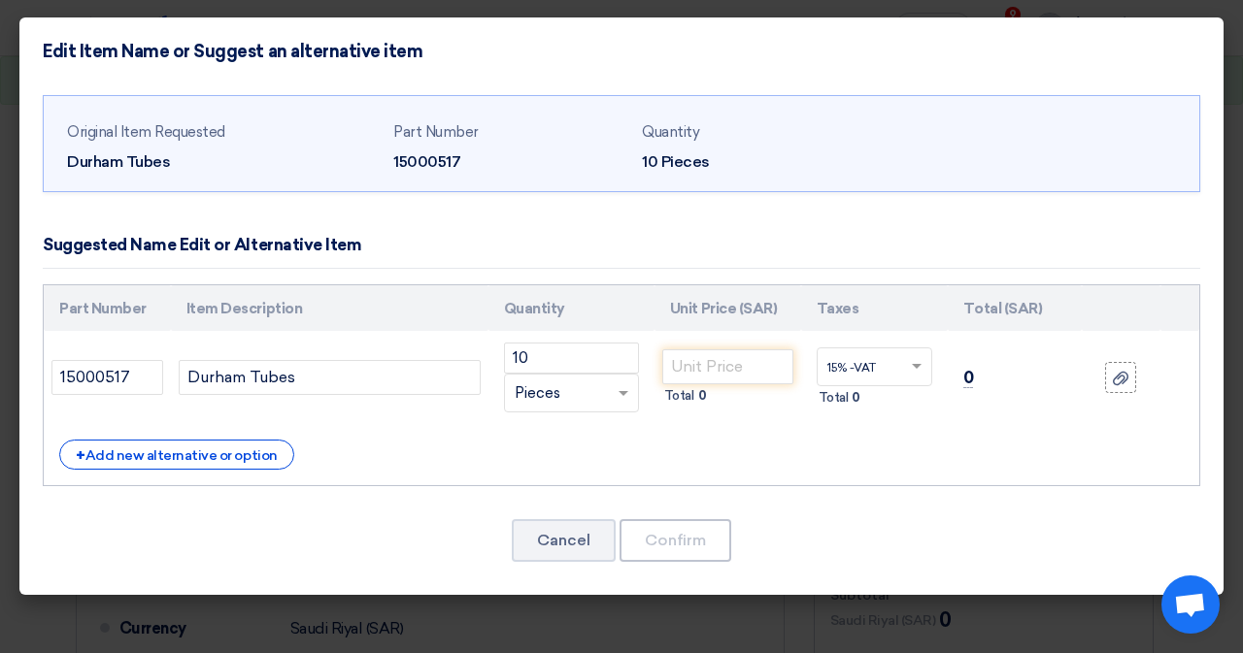
scroll to position [137, 0]
click at [588, 562] on button "Cancel" at bounding box center [564, 540] width 104 height 43
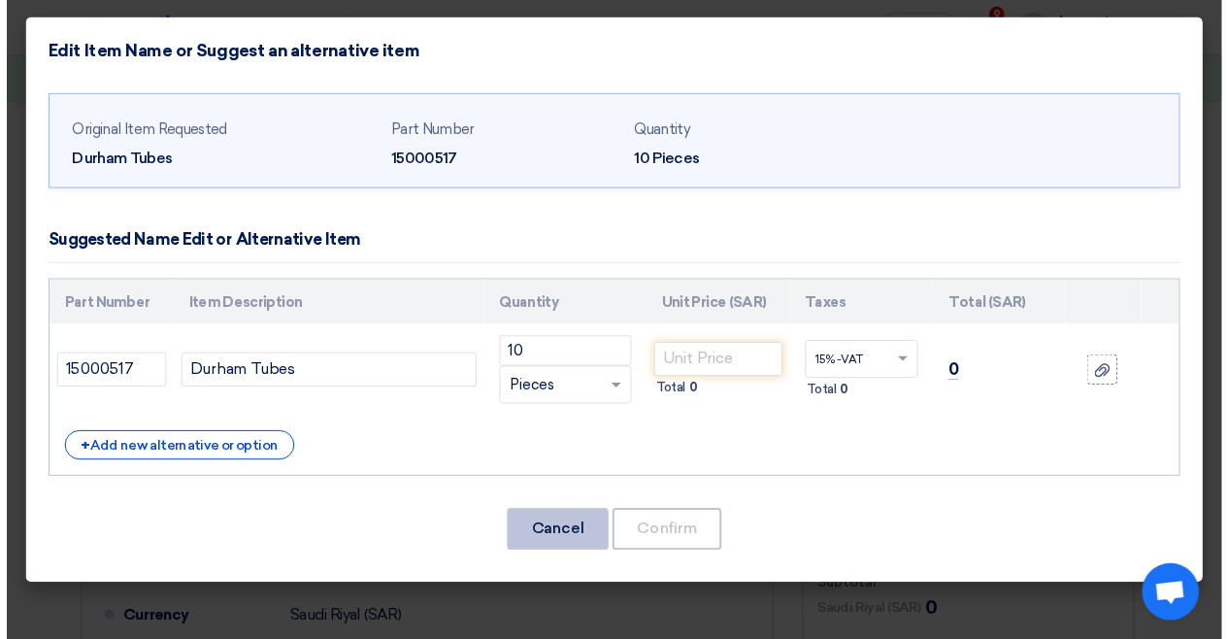
scroll to position [0, 0]
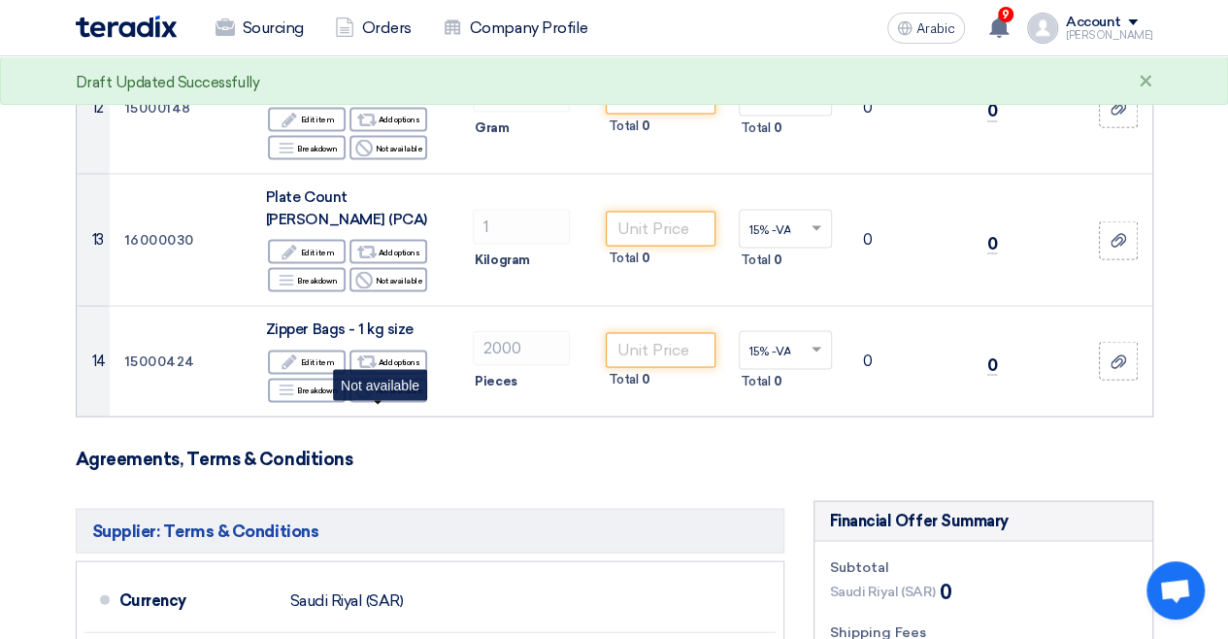
scroll to position [1747, 0]
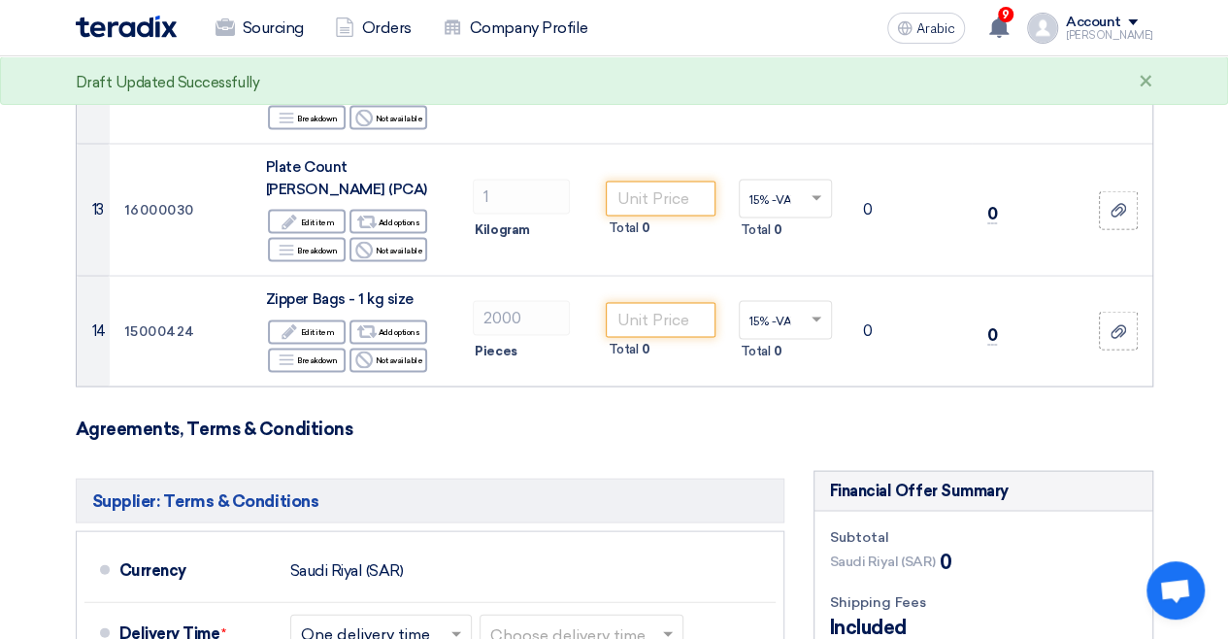
drag, startPoint x: 415, startPoint y: 335, endPoint x: 372, endPoint y: 336, distance: 43.7
drag, startPoint x: 235, startPoint y: 339, endPoint x: 414, endPoint y: 341, distance: 178.6
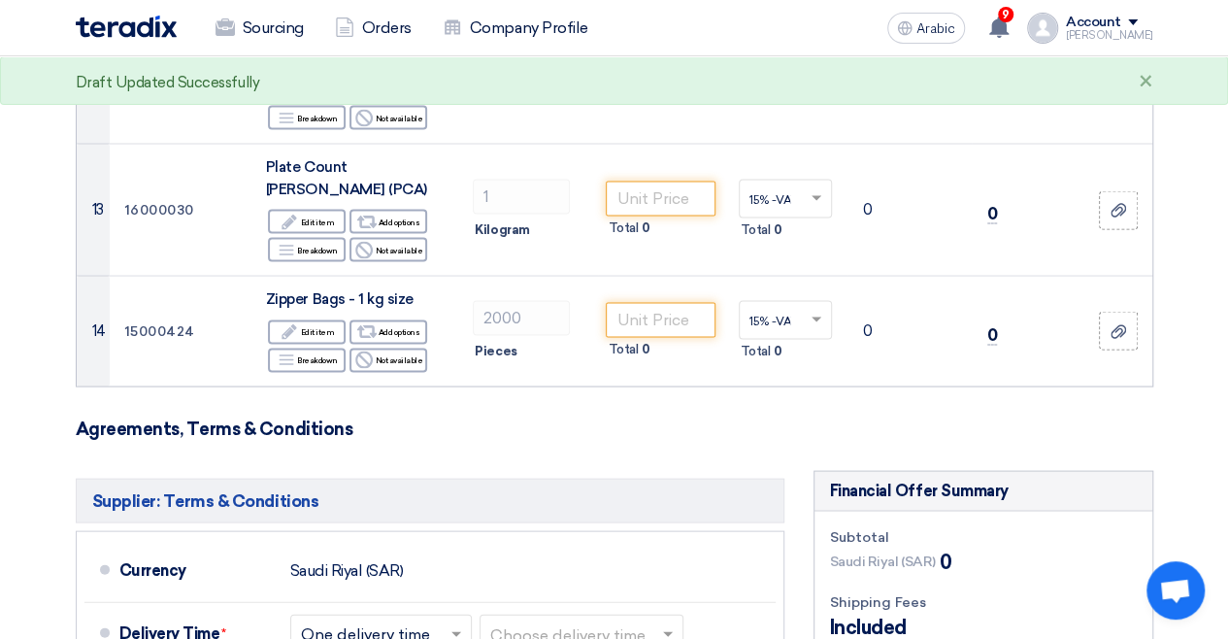
copy font "Alcohol Lamp Glass"
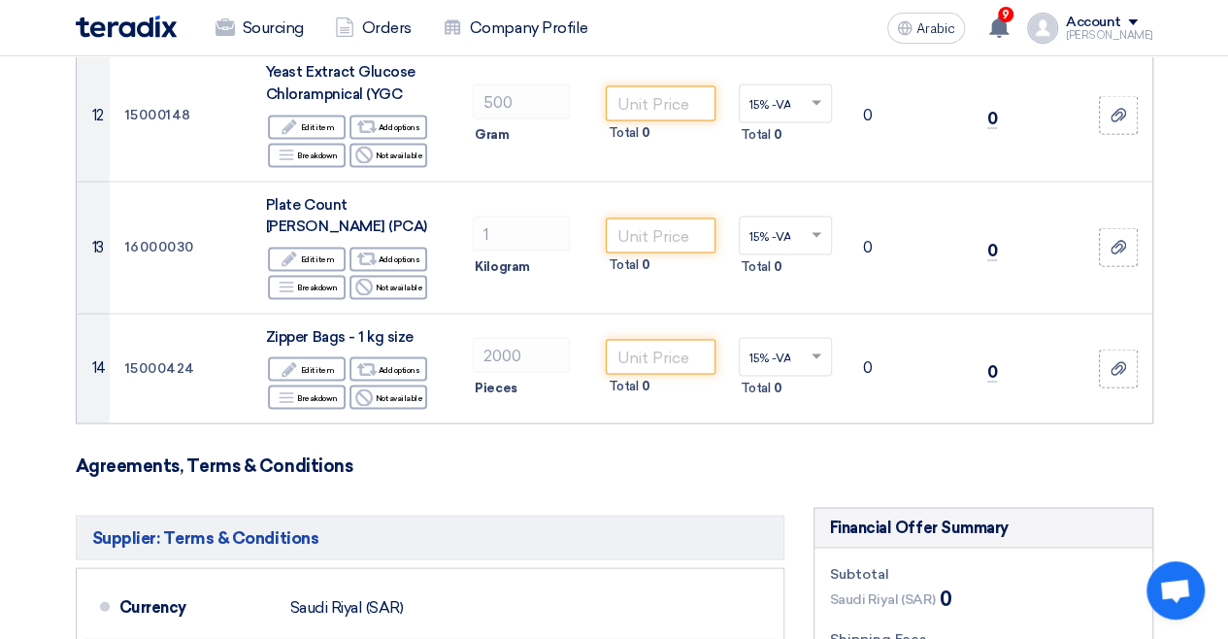
scroll to position [2039, 0]
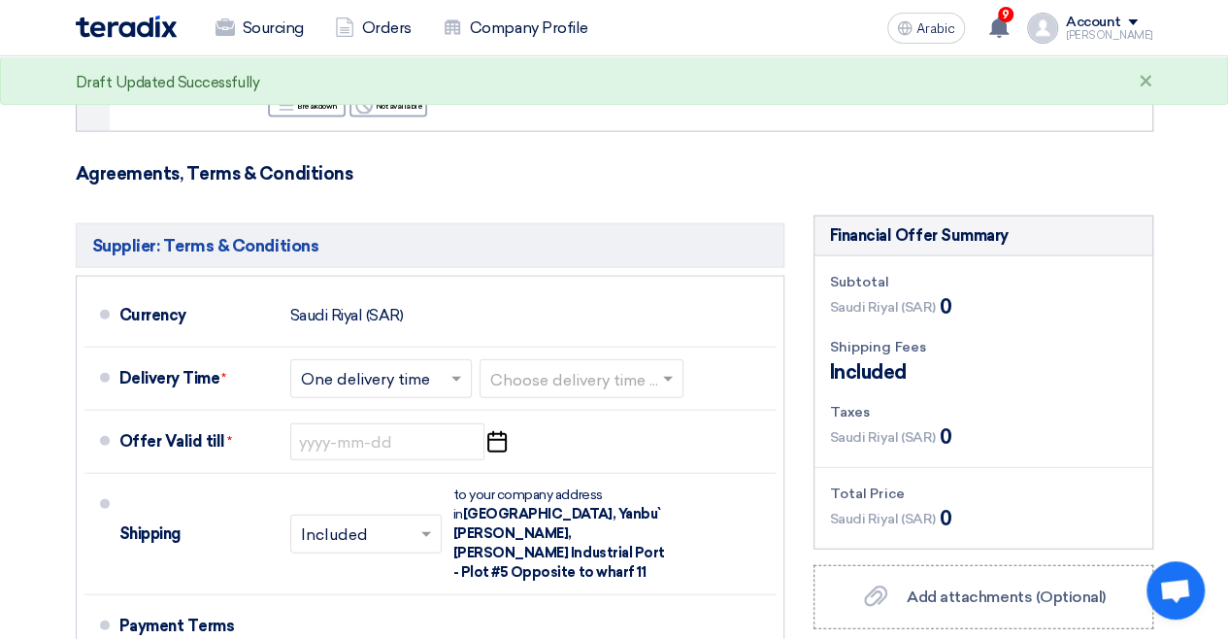
drag, startPoint x: 243, startPoint y: 224, endPoint x: 357, endPoint y: 264, distance: 121.3
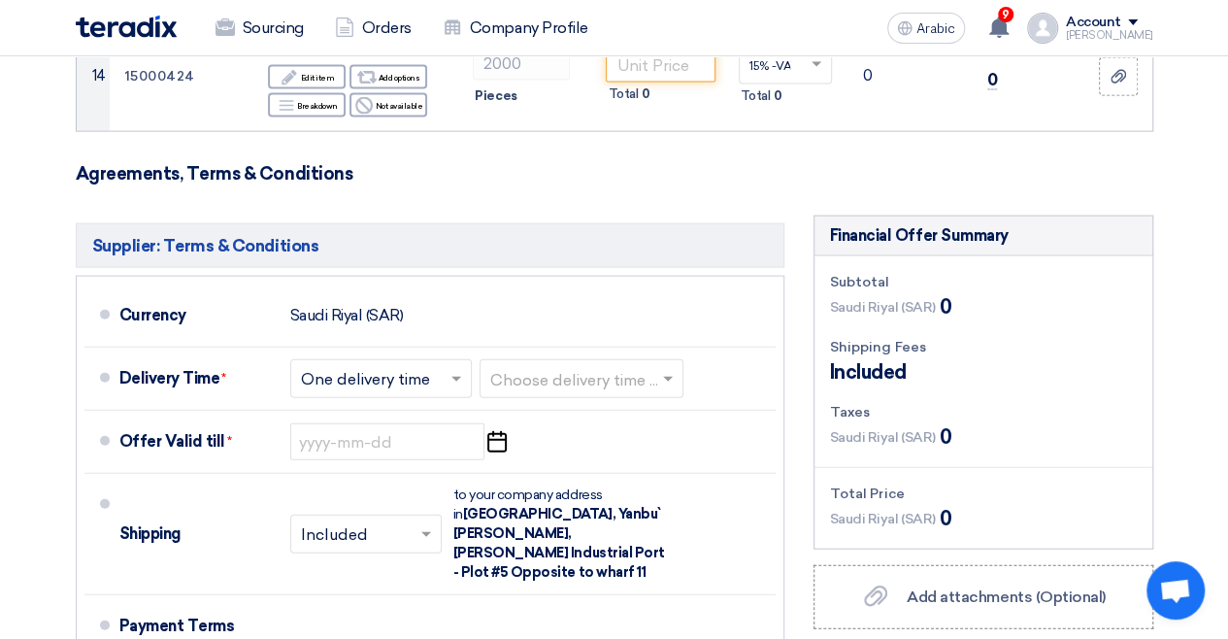
drag, startPoint x: 238, startPoint y: 217, endPoint x: 364, endPoint y: 249, distance: 130.2
copy font "Yeast Extract Glucose Chlorampnical"
drag, startPoint x: 241, startPoint y: 224, endPoint x: 252, endPoint y: 224, distance: 11.6
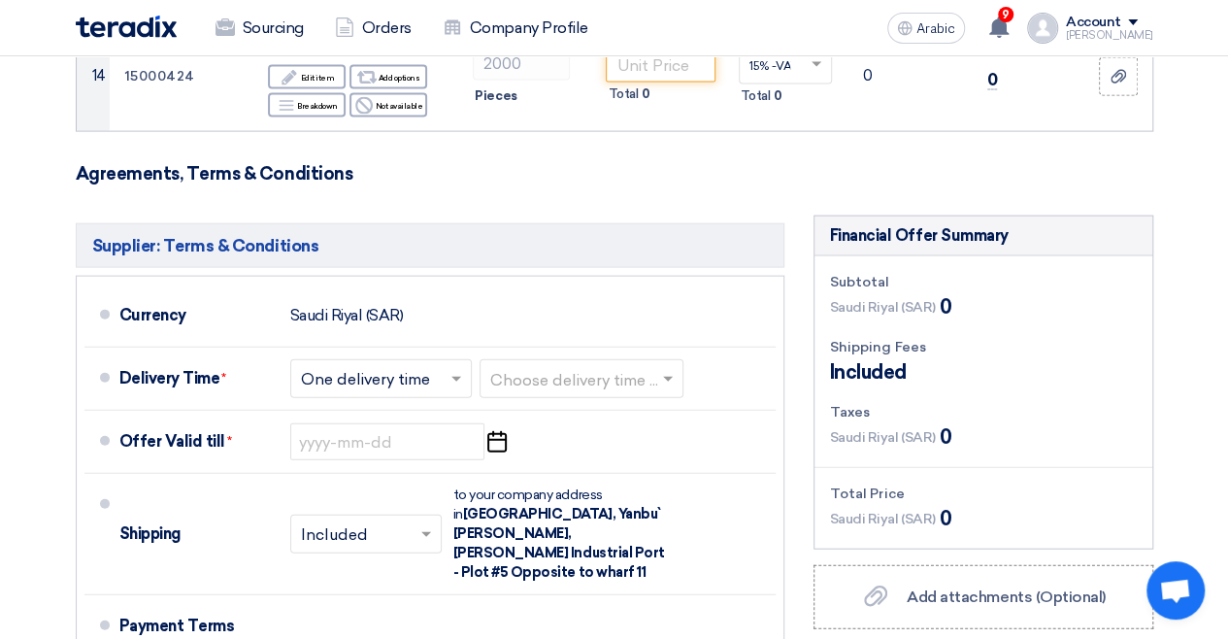
drag, startPoint x: 300, startPoint y: 236, endPoint x: 326, endPoint y: 242, distance: 26.8
drag, startPoint x: 223, startPoint y: 223, endPoint x: 315, endPoint y: 246, distance: 94.9
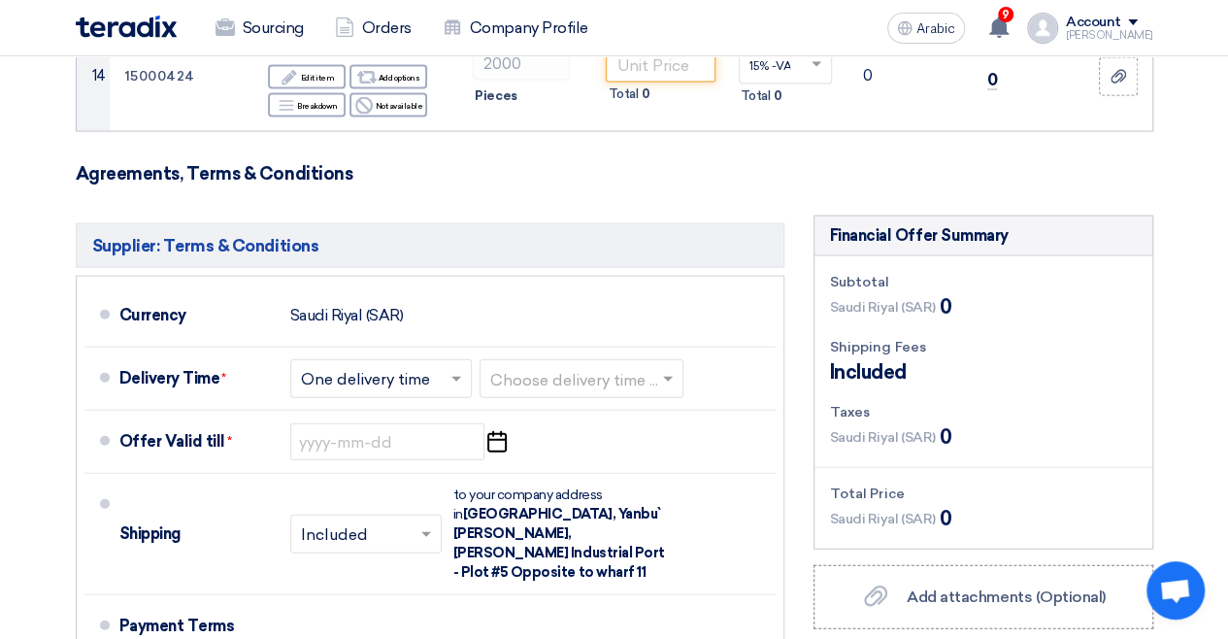
drag, startPoint x: 336, startPoint y: 251, endPoint x: 352, endPoint y: 255, distance: 17.0
drag, startPoint x: 358, startPoint y: 255, endPoint x: 346, endPoint y: 254, distance: 12.7
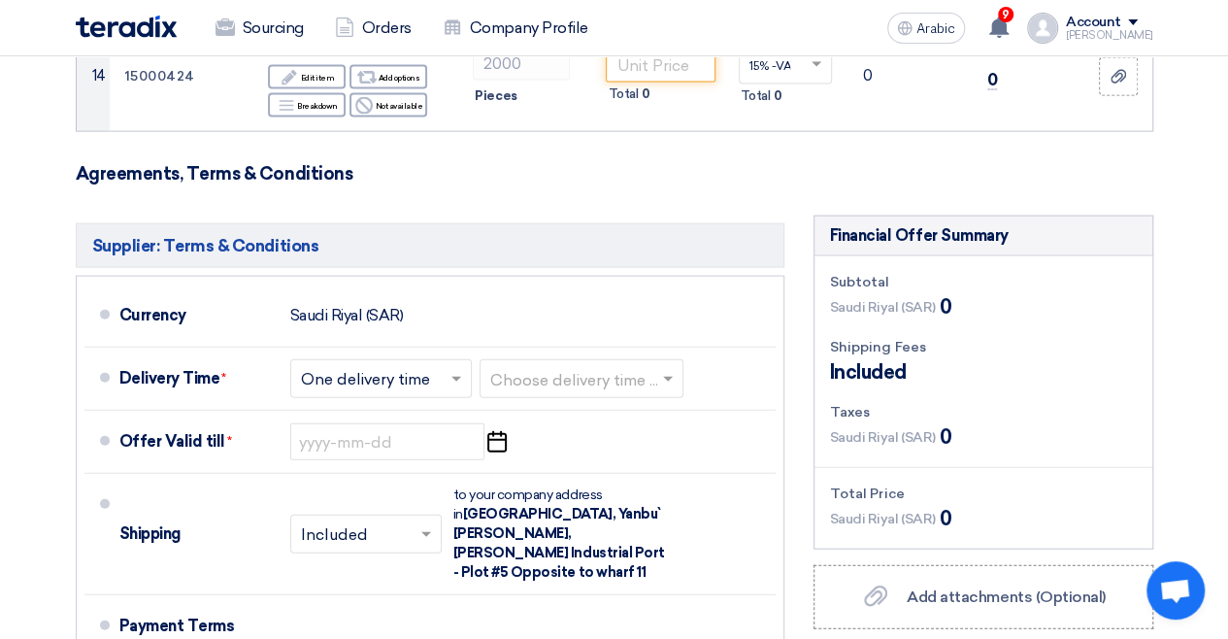
drag, startPoint x: 330, startPoint y: 253, endPoint x: 236, endPoint y: 226, distance: 98.0
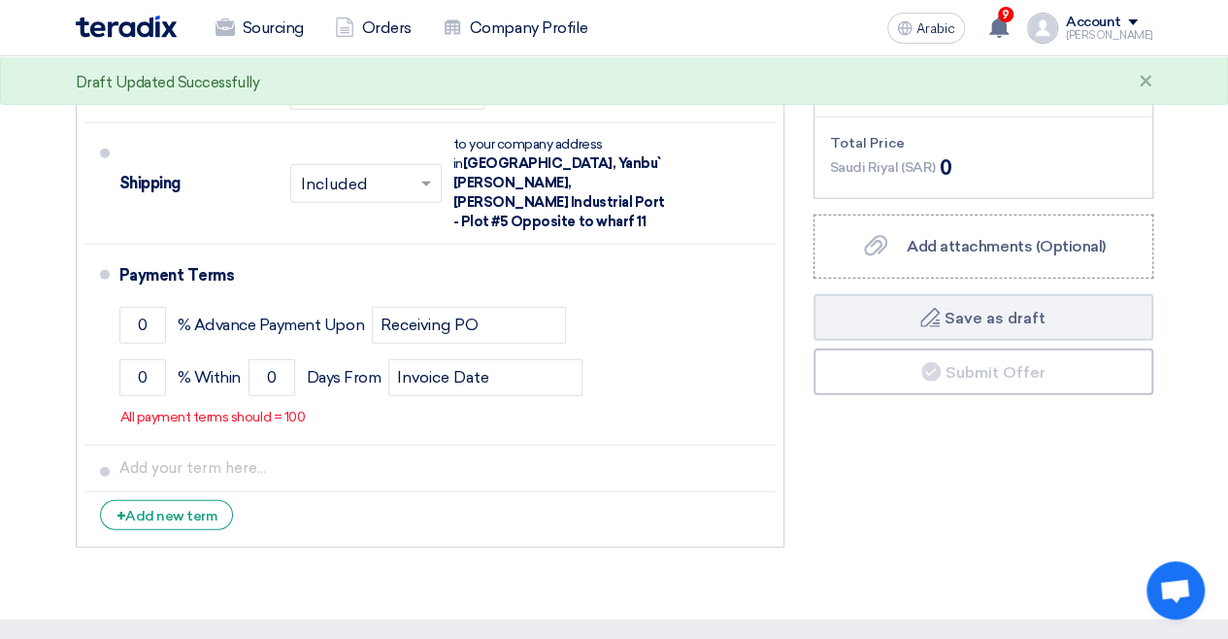
scroll to position [2233, 0]
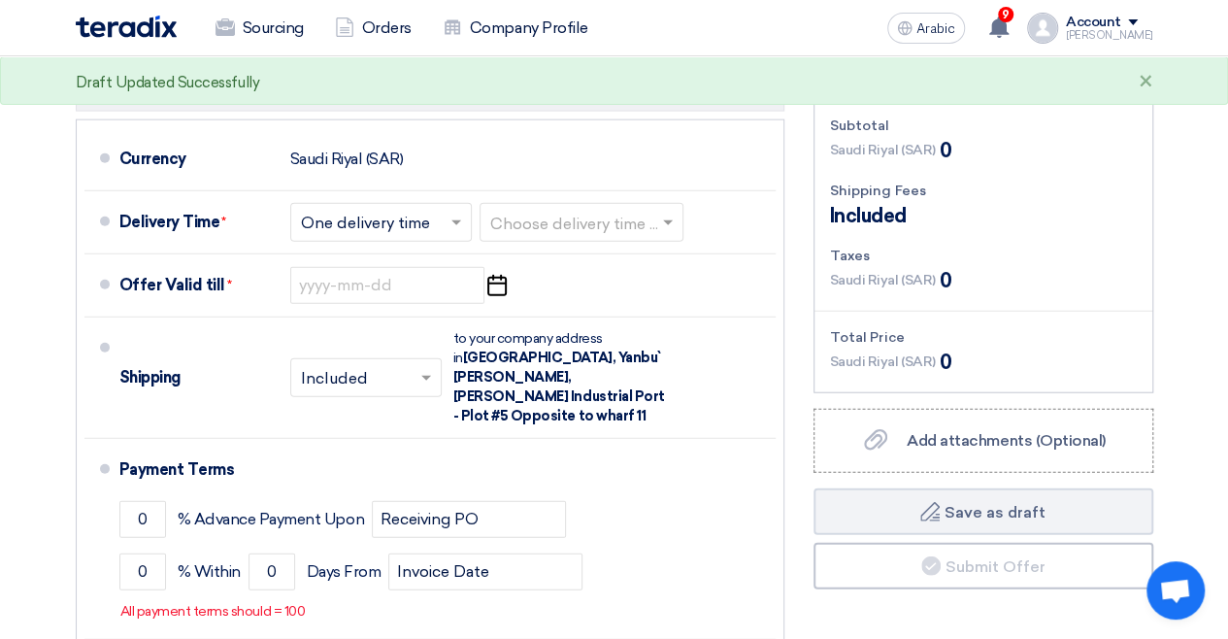
drag, startPoint x: 256, startPoint y: 246, endPoint x: 293, endPoint y: 249, distance: 37.1
drag, startPoint x: 293, startPoint y: 249, endPoint x: 349, endPoint y: 251, distance: 56.3
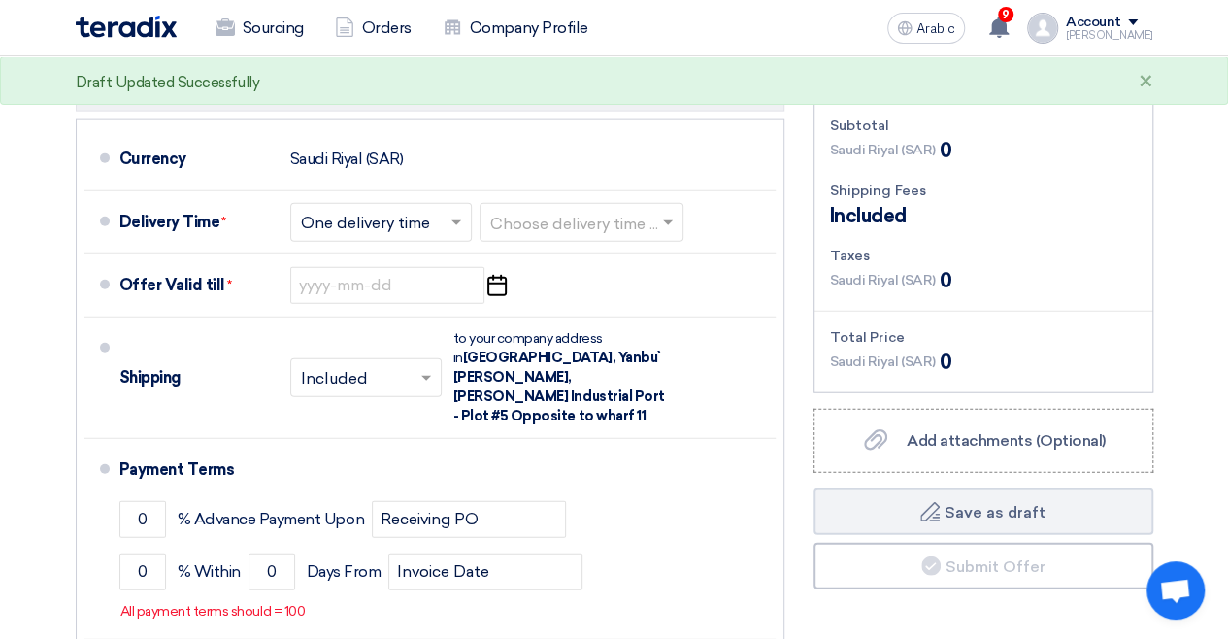
drag, startPoint x: 380, startPoint y: 249, endPoint x: 229, endPoint y: 247, distance: 150.5
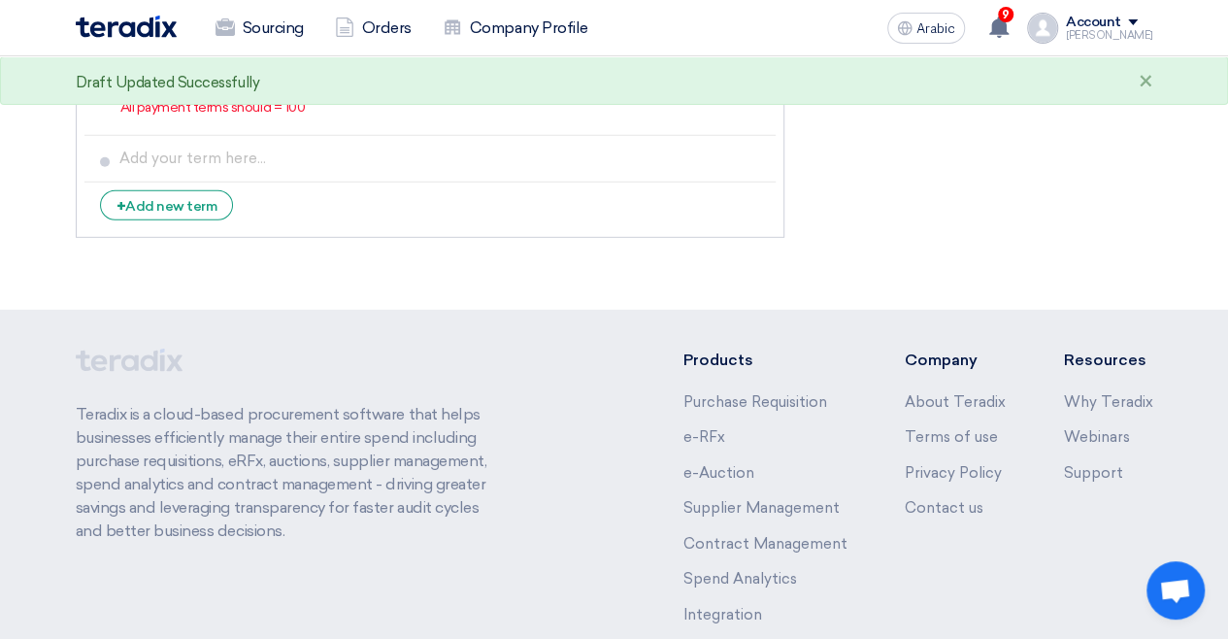
scroll to position [2718, 0]
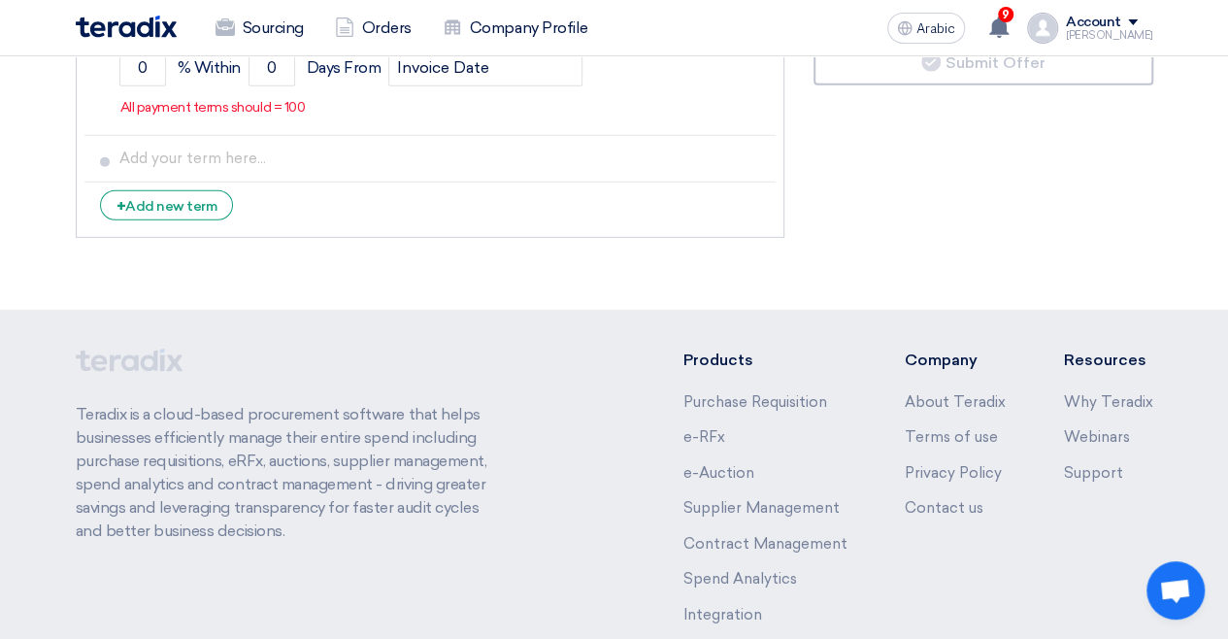
scroll to position [2912, 0]
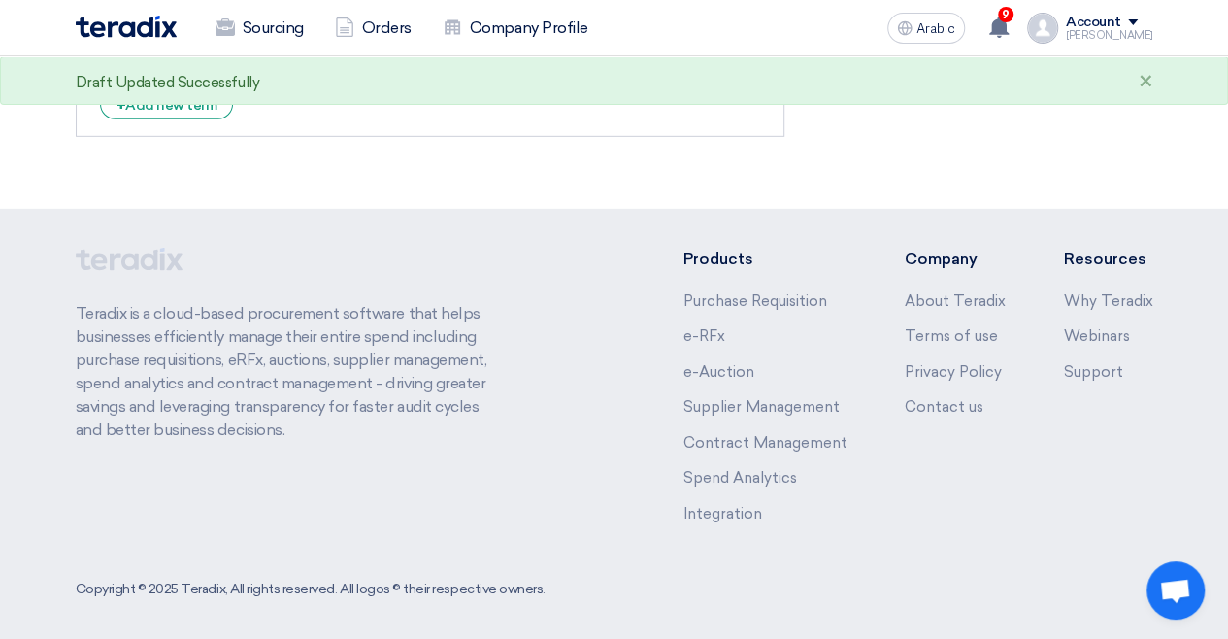
select select "11"
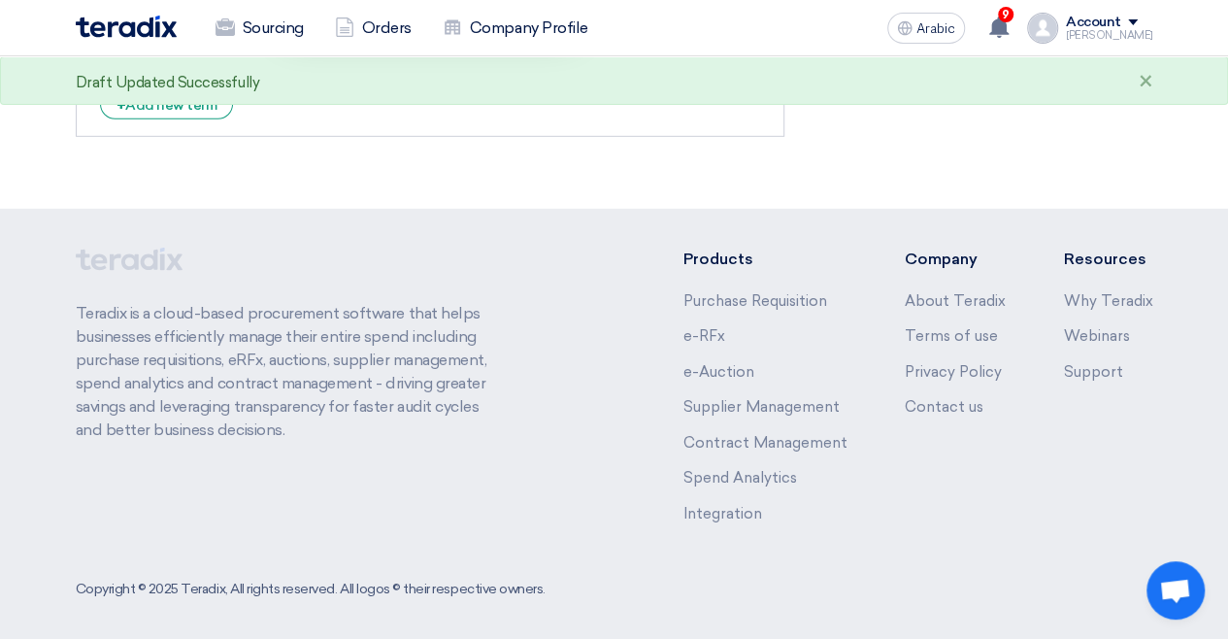
type input "[DATE]"
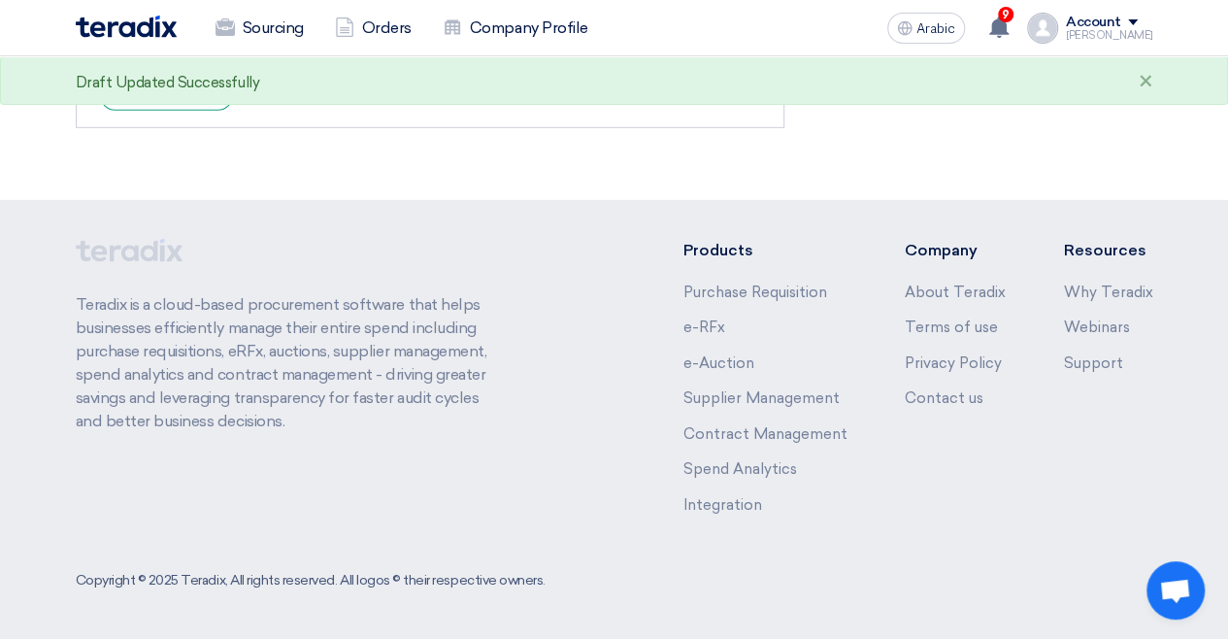
scroll to position [3203, 0]
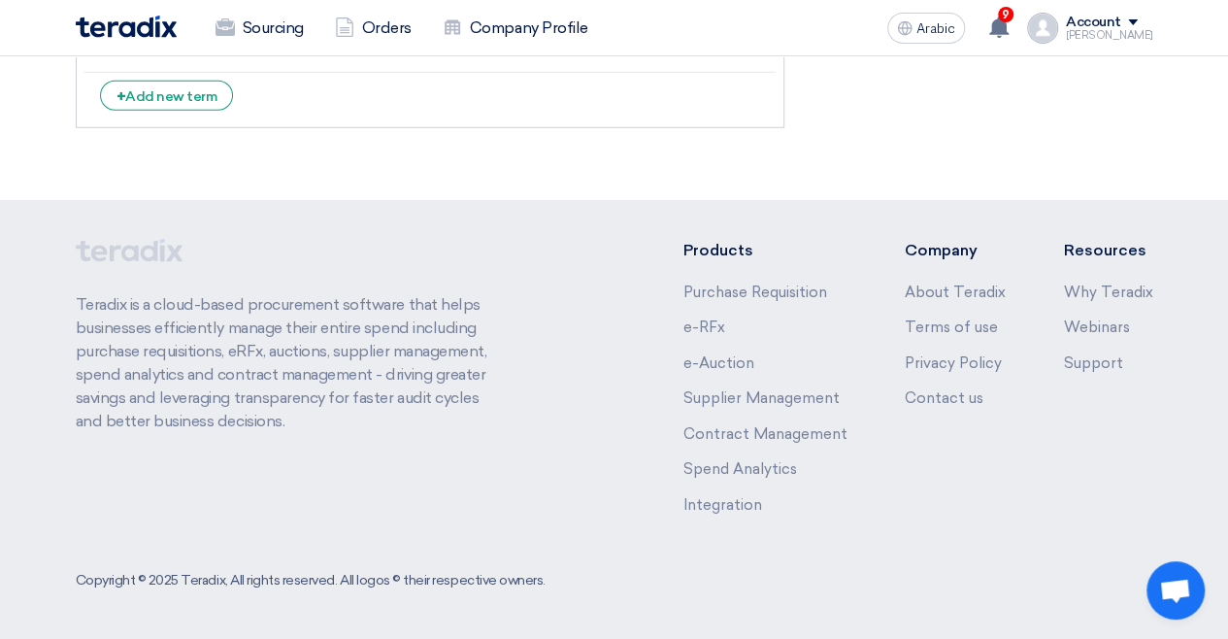
type input "100"
type input "30"
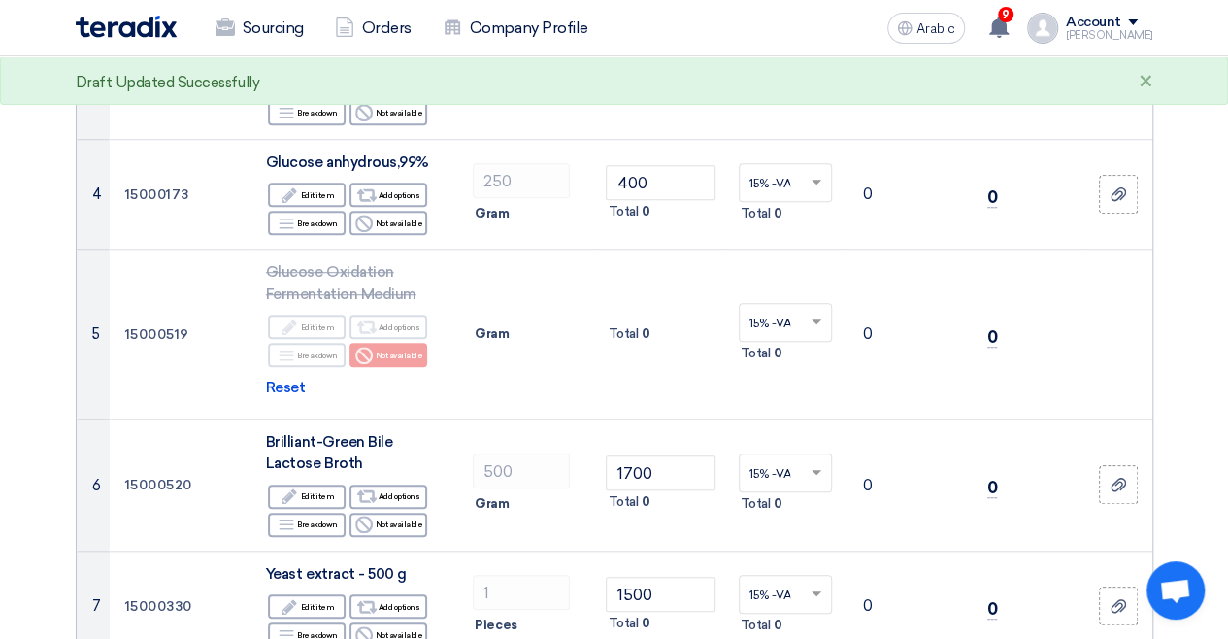
scroll to position [0, 0]
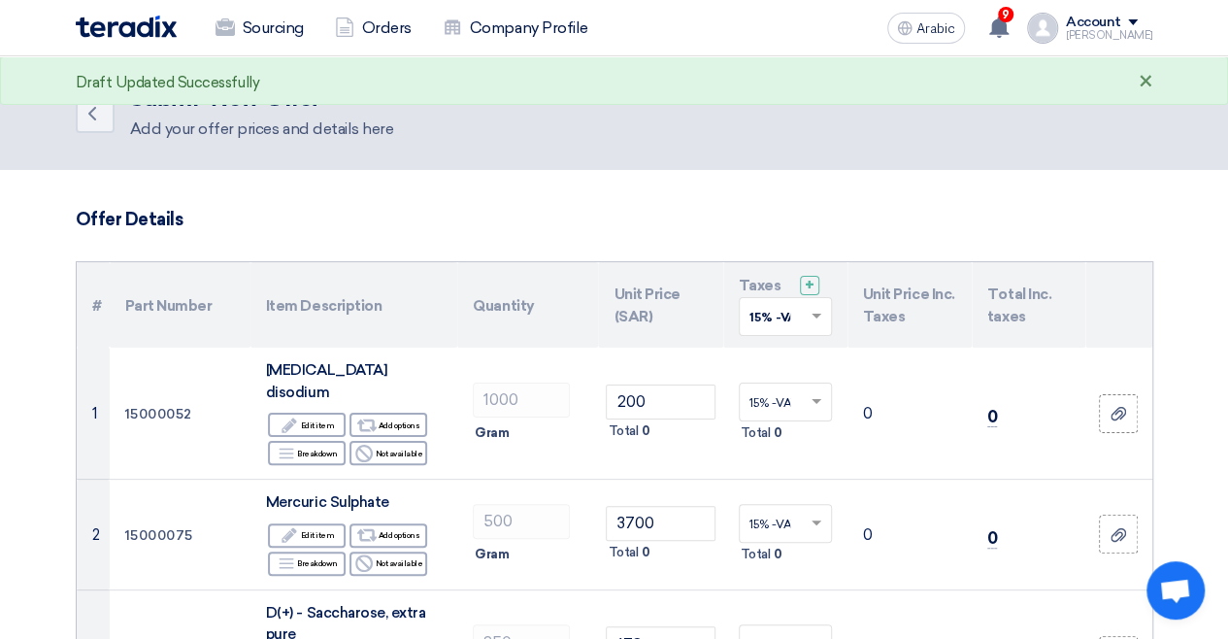
click at [1153, 98] on font "×" at bounding box center [1146, 82] width 15 height 32
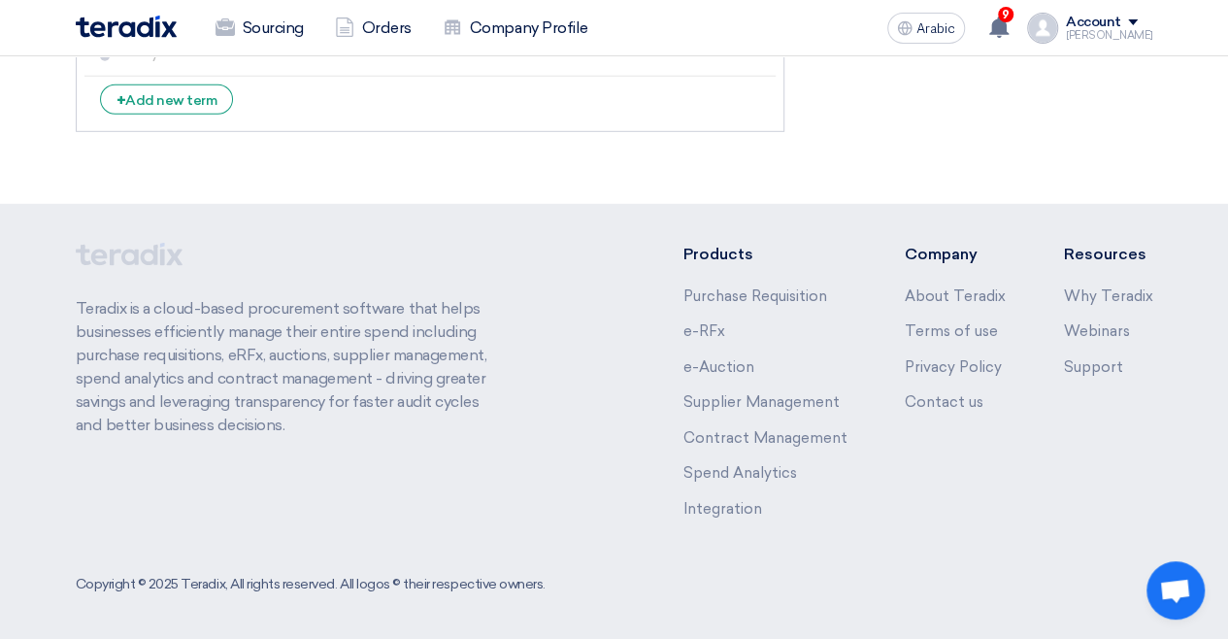
scroll to position [2443, 0]
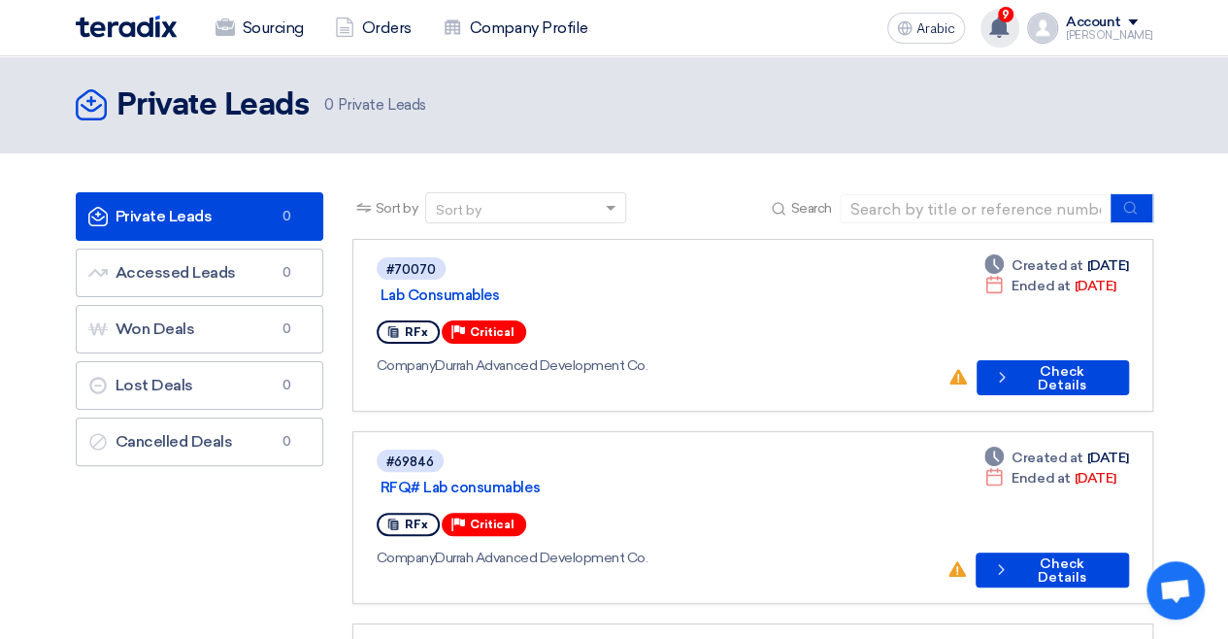
click at [1009, 24] on use at bounding box center [998, 27] width 19 height 21
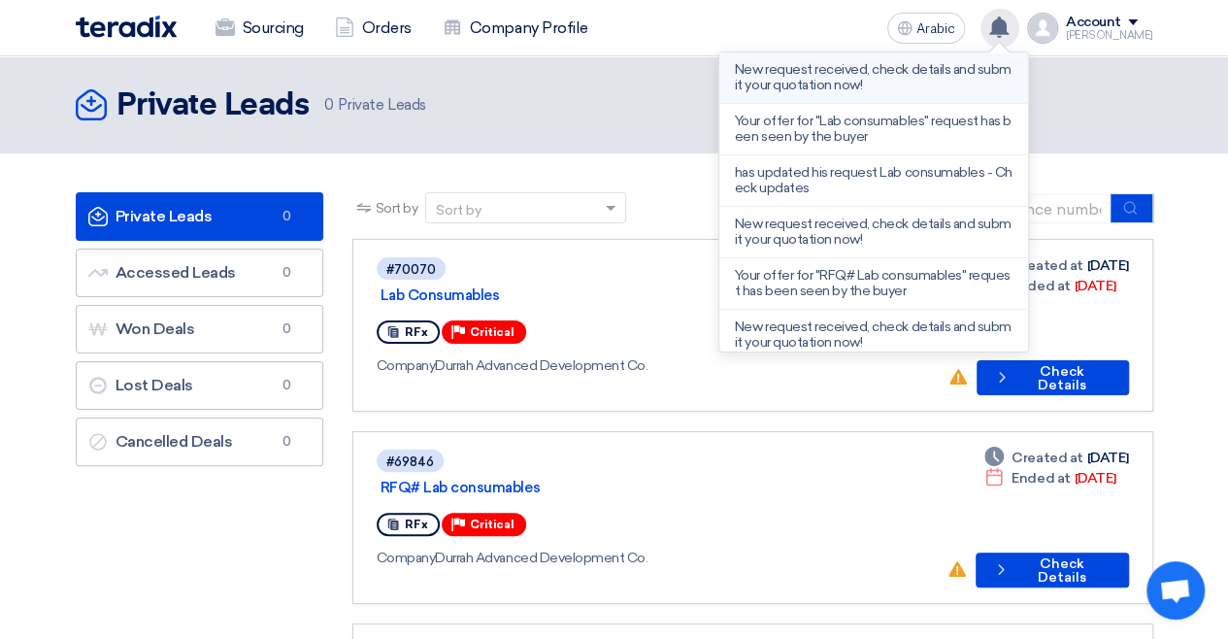
click at [912, 93] on p "New request received, check details and submit your quotation now!" at bounding box center [874, 77] width 278 height 31
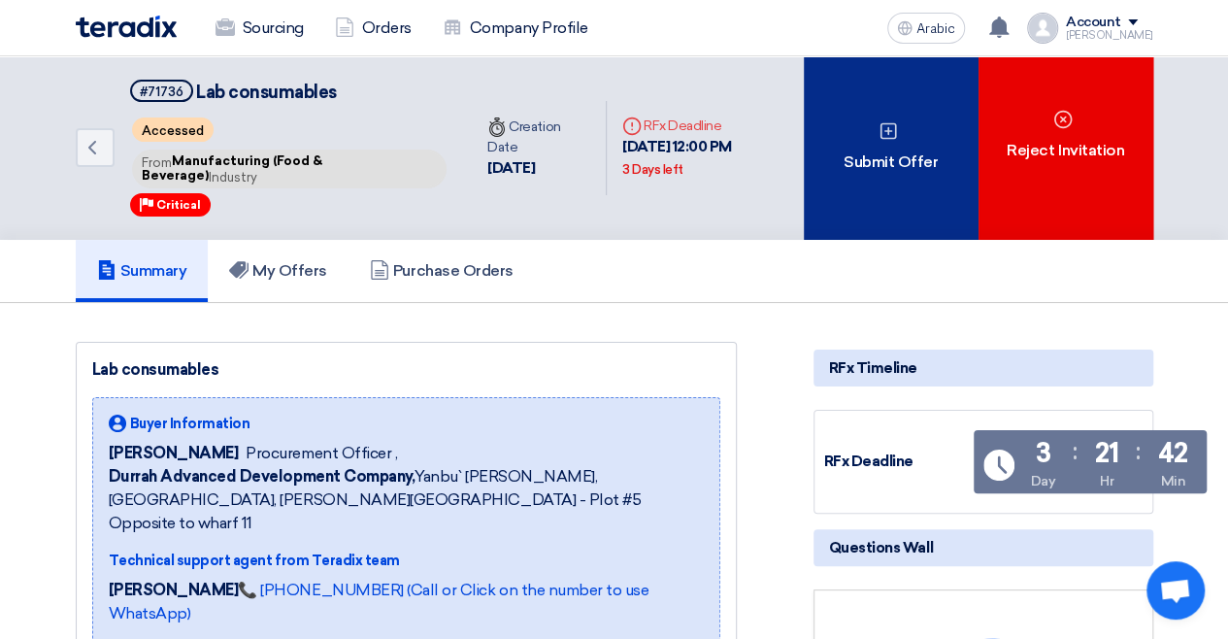
click at [879, 240] on div "Submit Offer" at bounding box center [891, 147] width 175 height 183
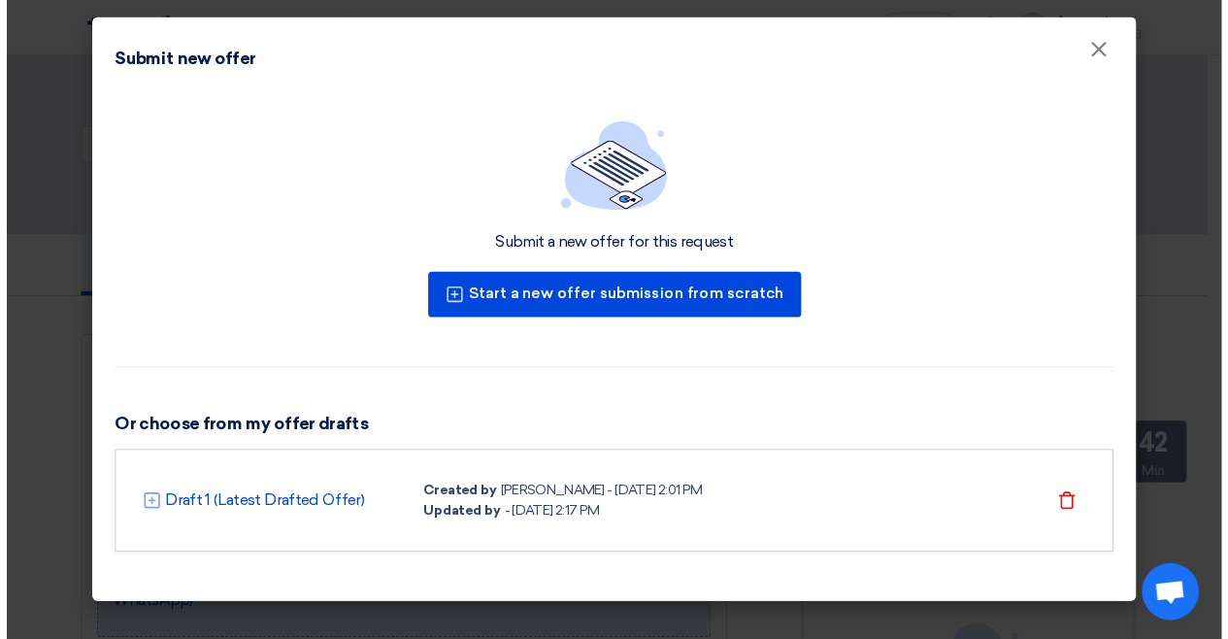
scroll to position [132, 0]
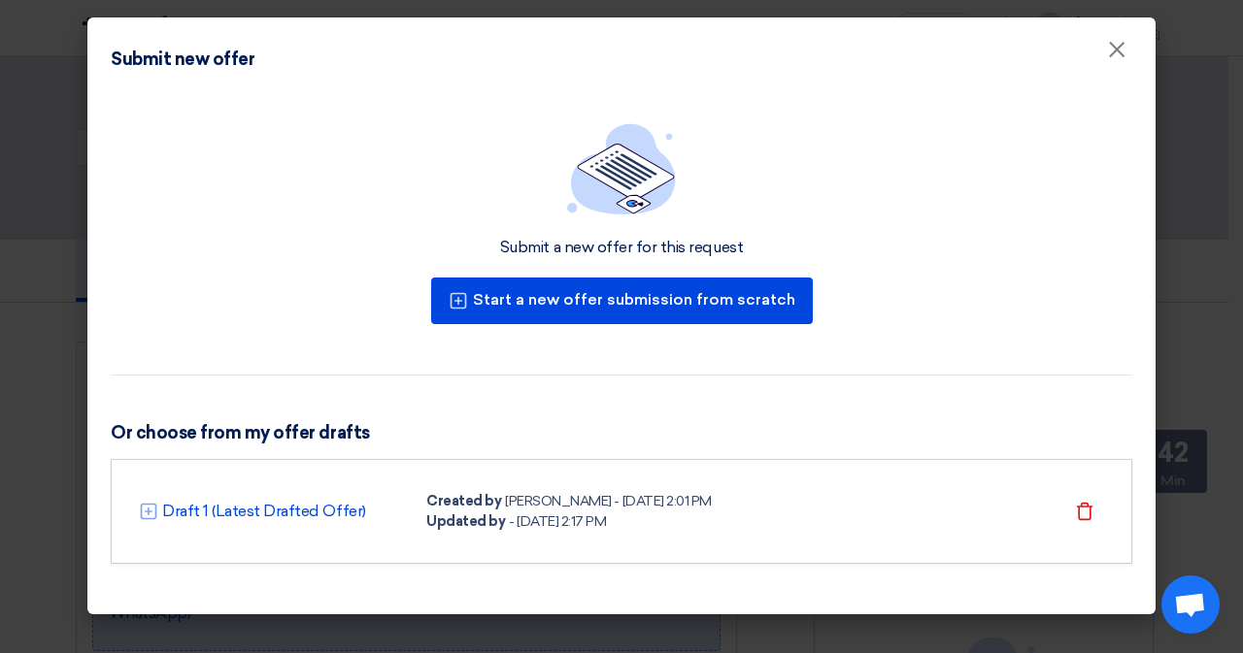
click at [926, 507] on div "Draft 1 (Latest Drafted Offer) Created by [PERSON_NAME] - [DATE] 2:01 PM Update…" at bounding box center [621, 511] width 965 height 41
click at [240, 504] on font "Draft 1 (Latest Drafted Offer)" at bounding box center [264, 511] width 204 height 18
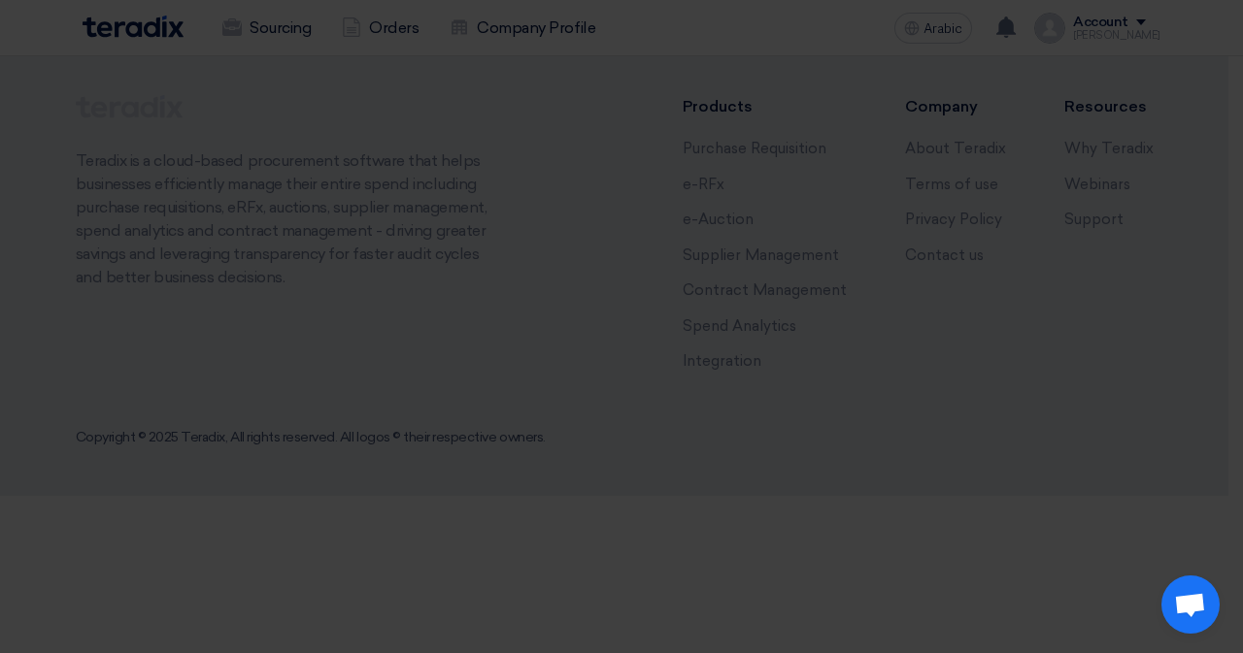
click at [240, 483] on div "Draft 1 (Latest Drafted Offer) Created by [PERSON_NAME] - [DATE] 2:01 PM Update…" at bounding box center [621, 463] width 965 height 41
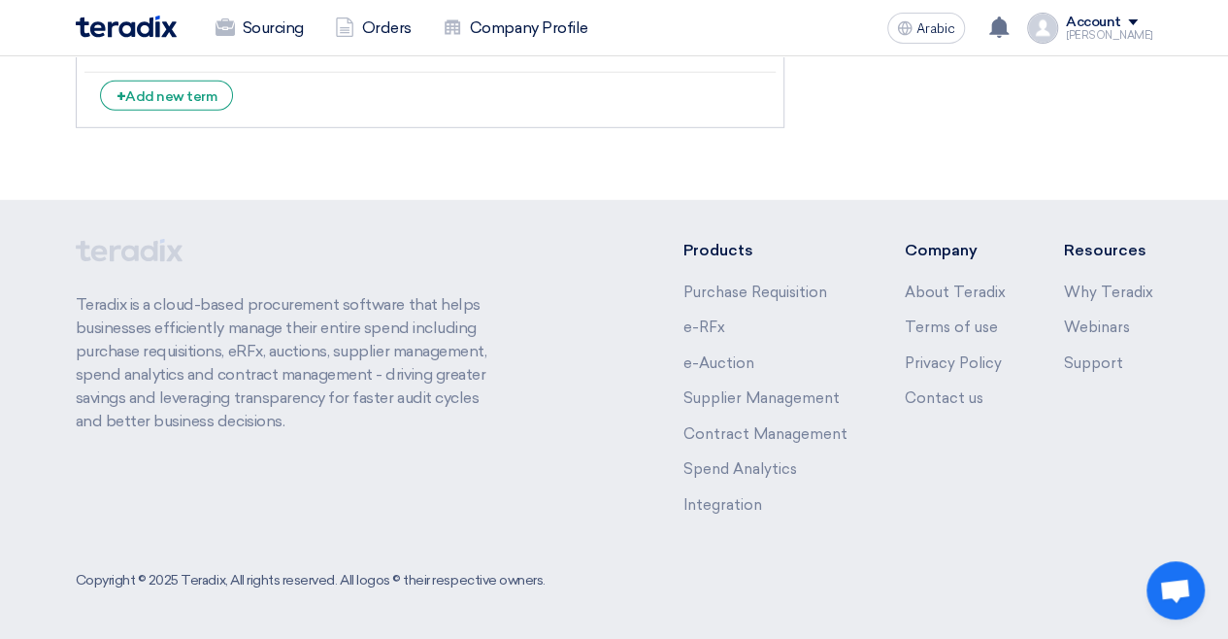
scroll to position [3009, 0]
click at [0, 0] on input "Add attachments (Optional) Add attachments (Optional)" at bounding box center [0, 0] width 0 height 0
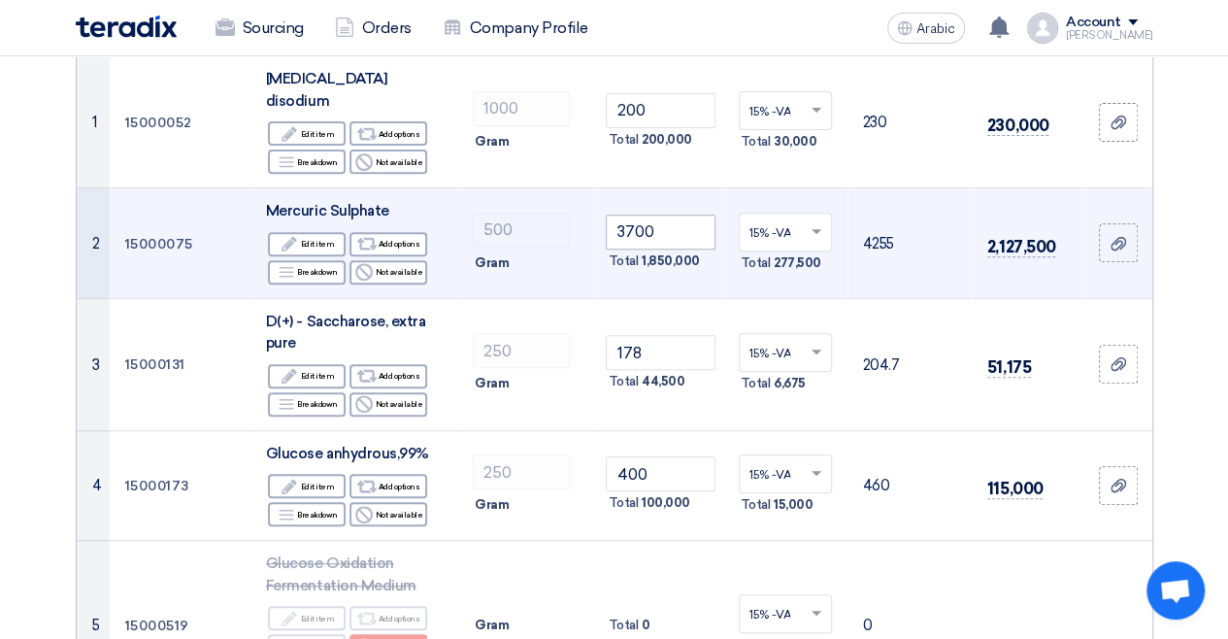
scroll to position [582, 0]
